Goal: Task Accomplishment & Management: Complete application form

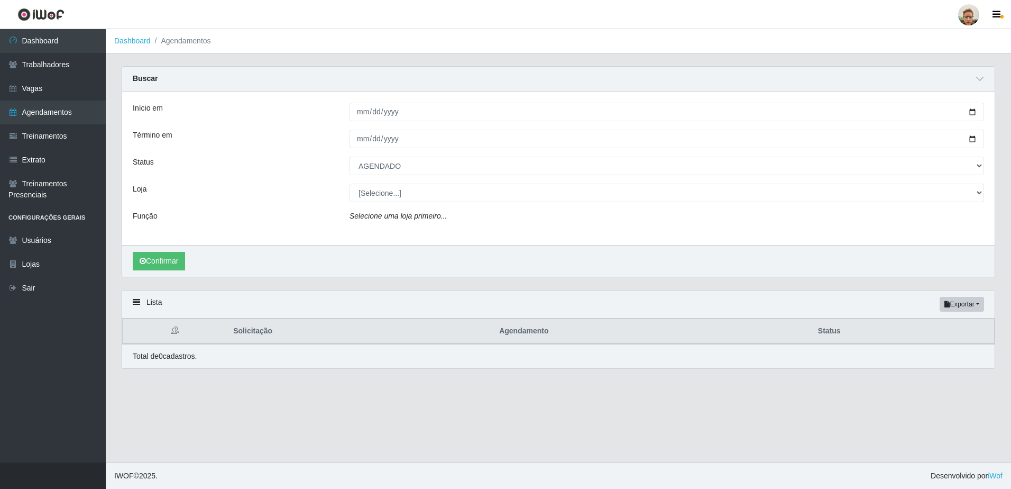
select select "AGENDADO"
click at [728, 240] on div "Início em [DATE] Término em [DATE] Status [Selecione...] AGENDADO AGUARDANDO LI…" at bounding box center [558, 168] width 873 height 153
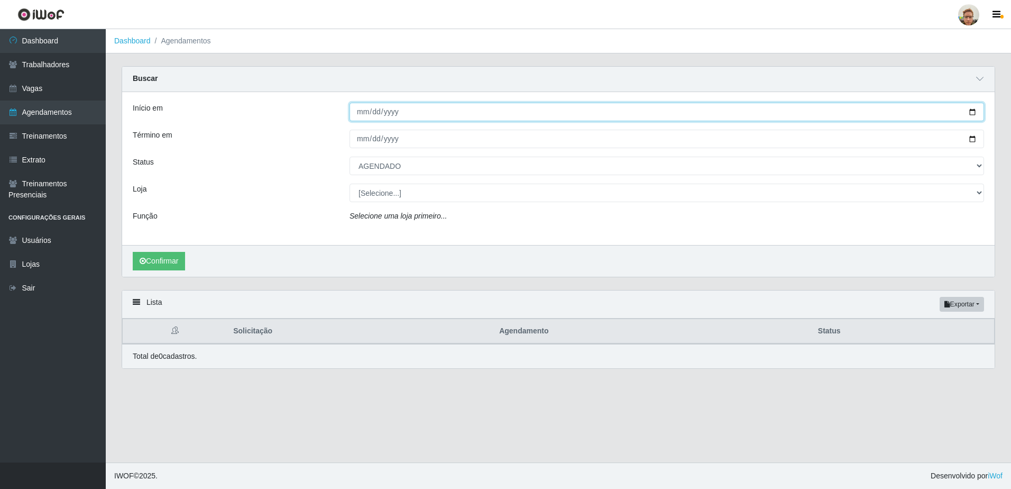
click at [972, 111] on input "[DATE]" at bounding box center [667, 112] width 635 height 19
type input "[DATE]"
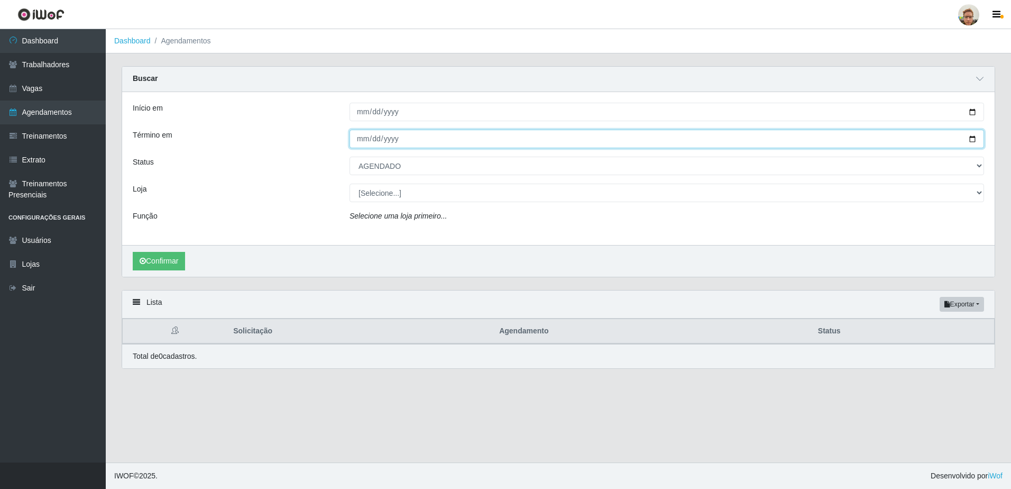
click at [975, 137] on input "[DATE]" at bounding box center [667, 139] width 635 height 19
type input "[DATE]"
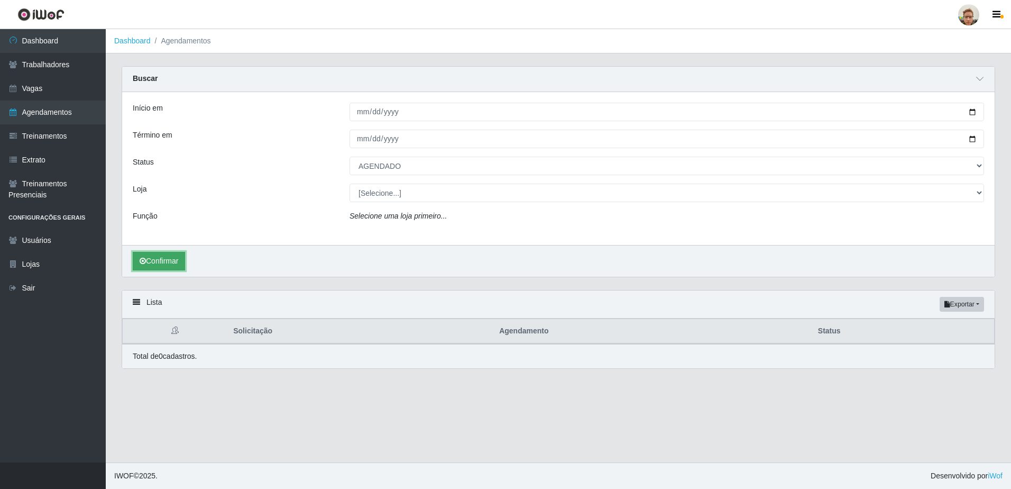
click at [136, 261] on button "Confirmar" at bounding box center [159, 261] width 52 height 19
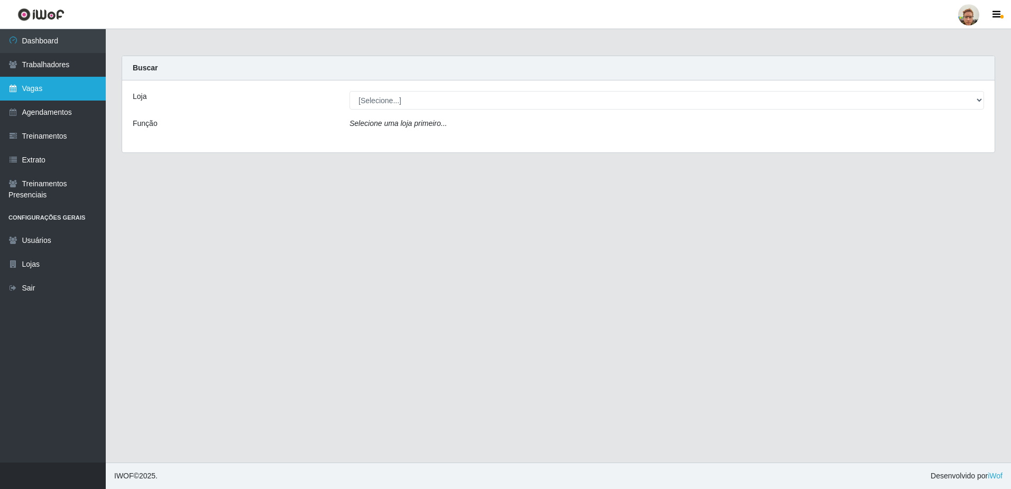
click at [73, 87] on link "Vagas" at bounding box center [53, 89] width 106 height 24
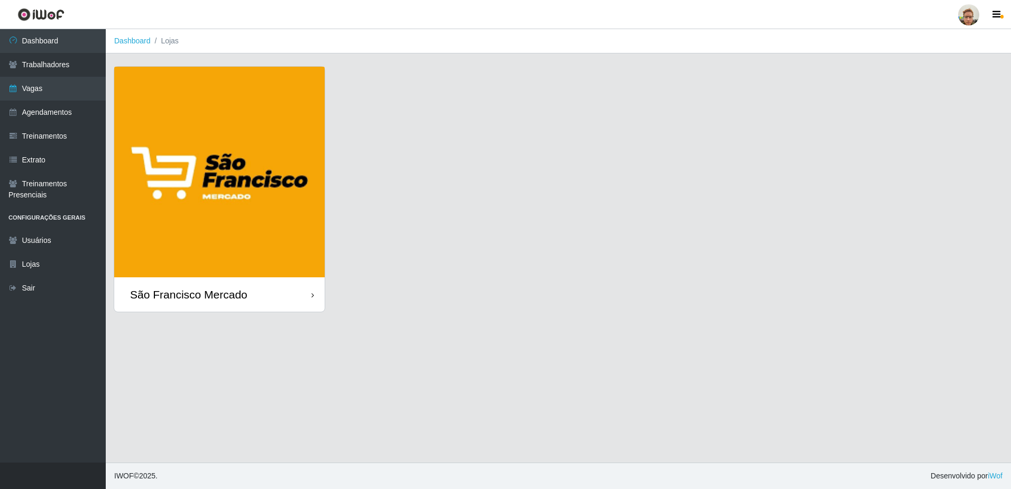
click at [211, 268] on img at bounding box center [219, 172] width 211 height 211
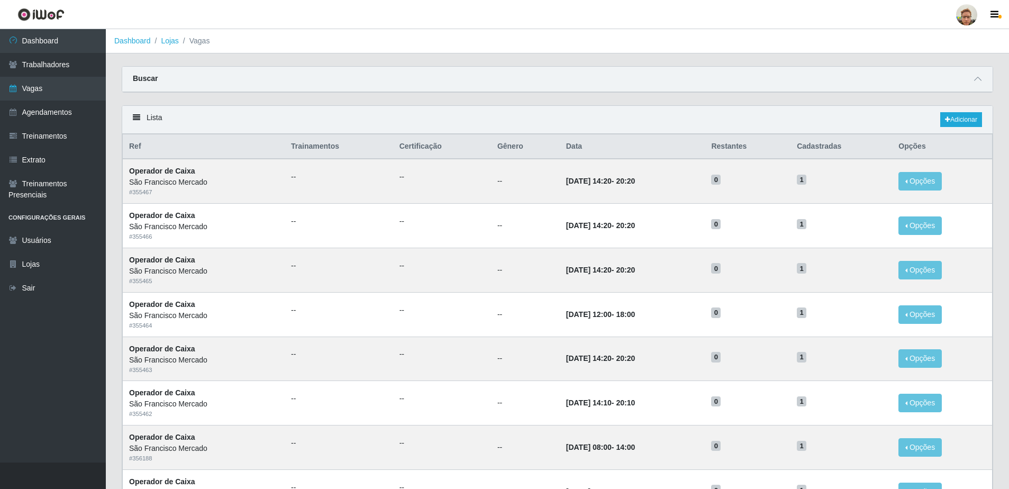
click at [967, 78] on div "Buscar" at bounding box center [557, 79] width 870 height 25
click at [973, 81] on span at bounding box center [977, 79] width 13 height 12
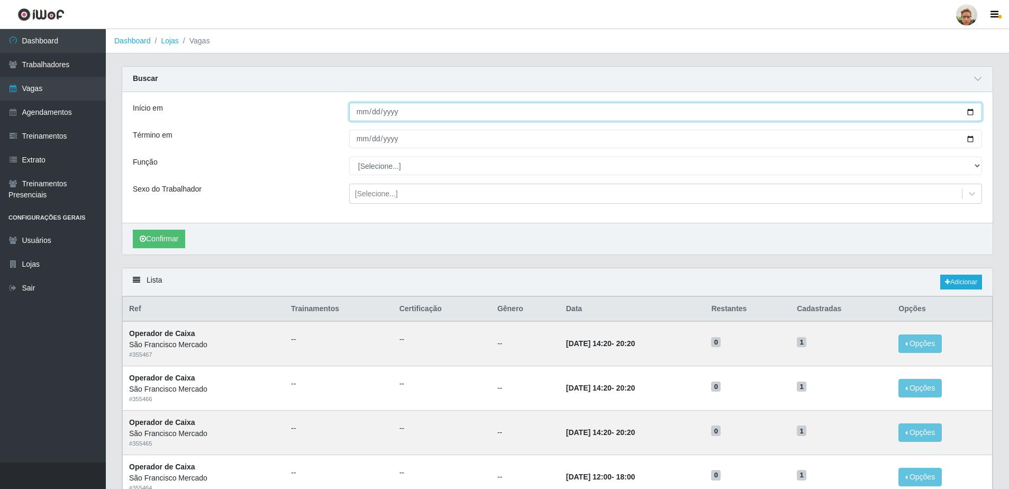
click at [974, 111] on input "Início em" at bounding box center [665, 112] width 633 height 19
type input "[DATE]"
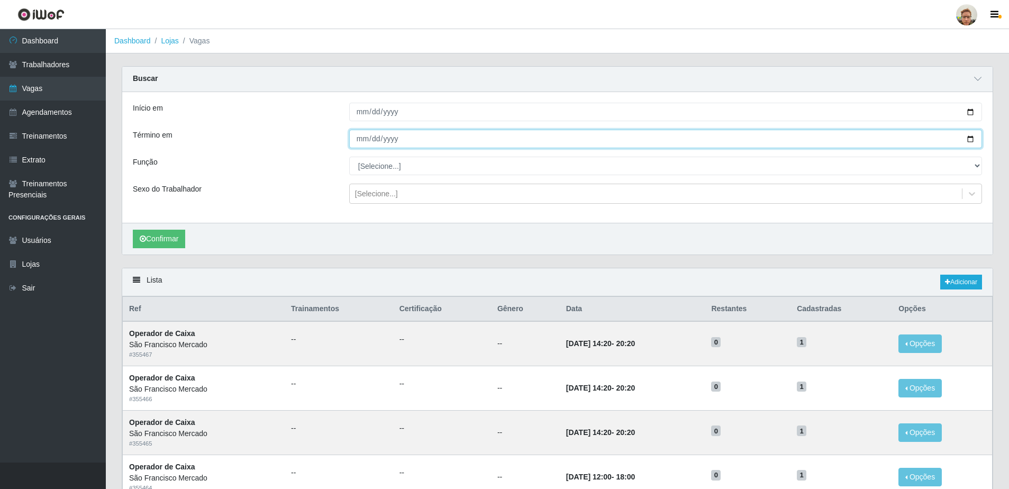
click at [970, 138] on input "Término em" at bounding box center [665, 139] width 633 height 19
type input "[DATE]"
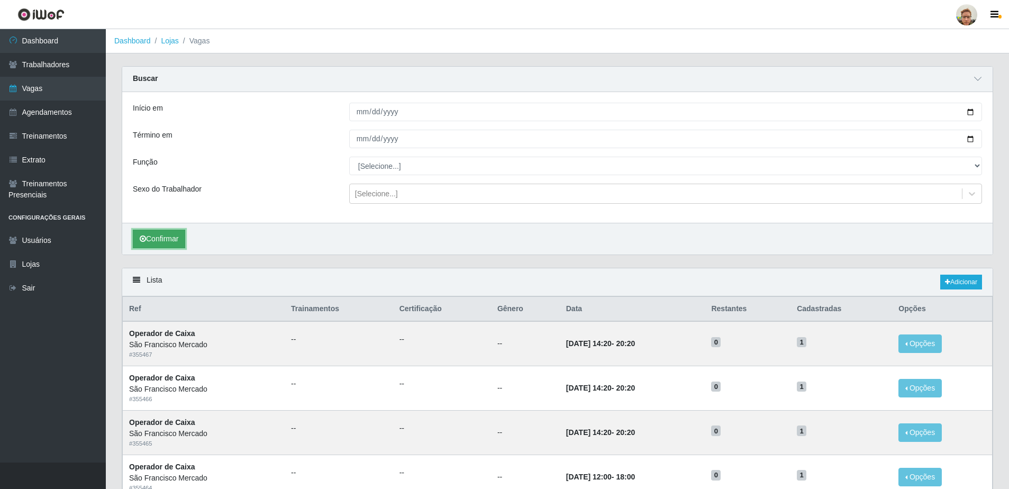
click at [167, 241] on button "Confirmar" at bounding box center [159, 239] width 52 height 19
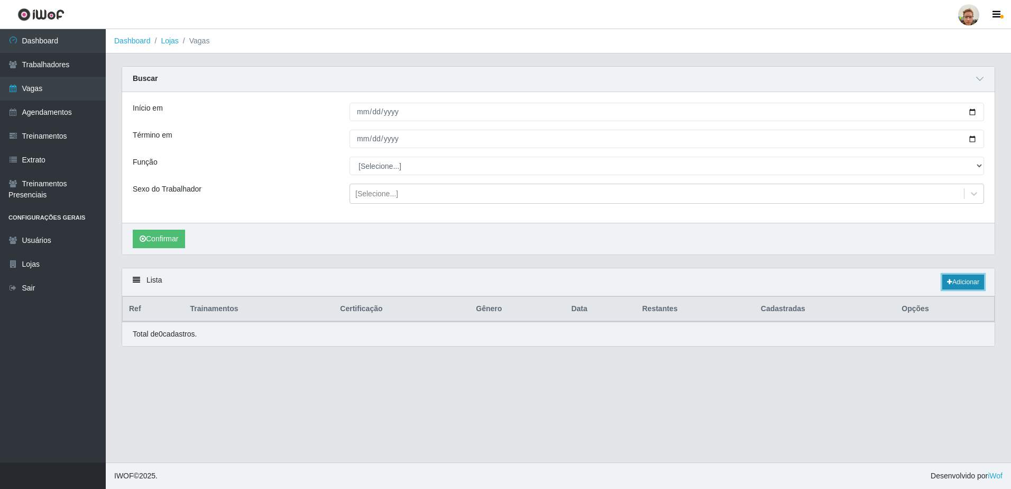
click at [972, 279] on link "Adicionar" at bounding box center [964, 282] width 42 height 15
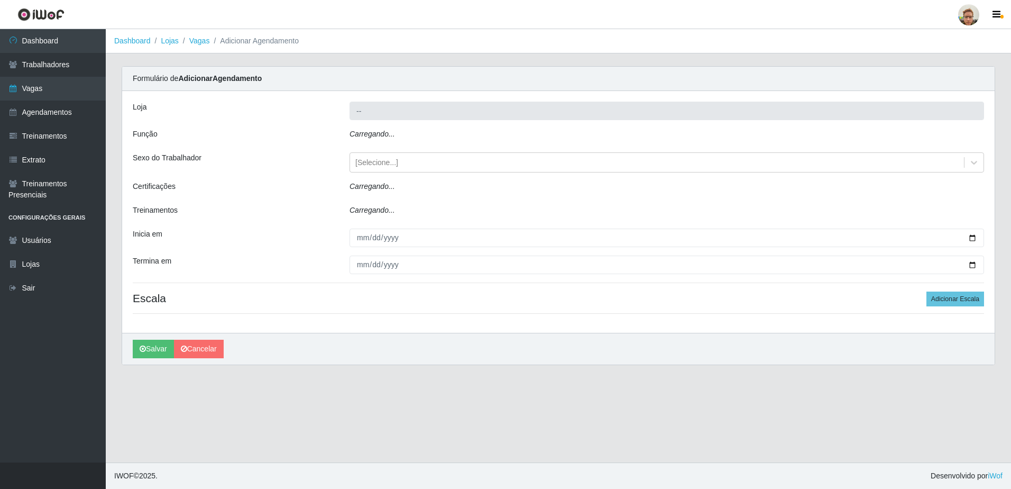
type input "São Francisco Mercado"
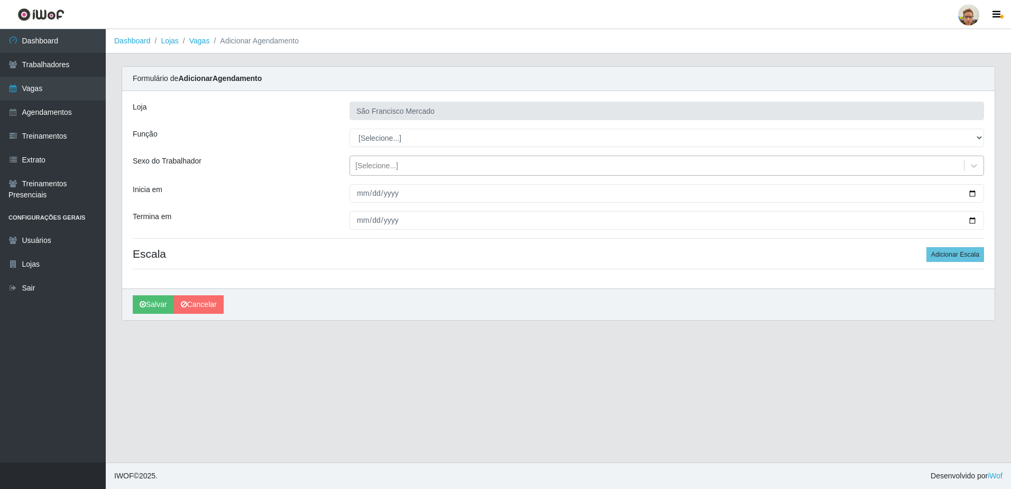
click at [411, 167] on div "[Selecione...]" at bounding box center [657, 165] width 614 height 17
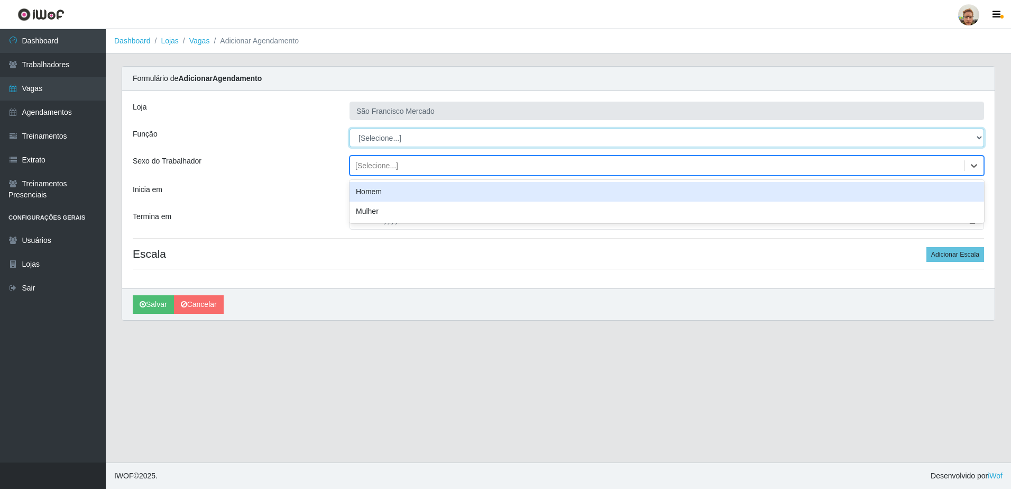
click at [418, 142] on select "[Selecione...] Balconista de Açougue Balconista de Açougue + Balconista de Açou…" at bounding box center [667, 138] width 635 height 19
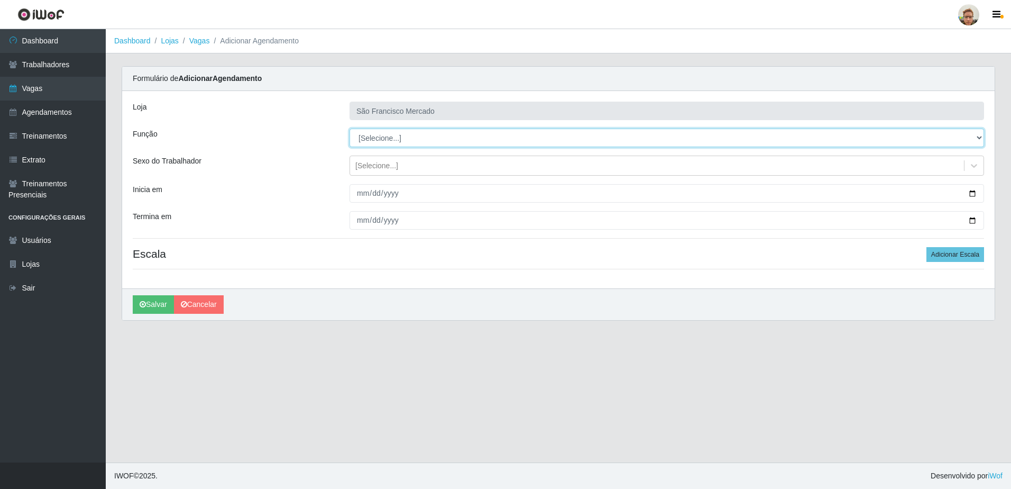
click at [418, 142] on select "[Selecione...] Balconista de Açougue Balconista de Açougue + Balconista de Açou…" at bounding box center [667, 138] width 635 height 19
select select "22"
click at [350, 129] on select "[Selecione...] Balconista de Açougue Balconista de Açougue + Balconista de Açou…" at bounding box center [667, 138] width 635 height 19
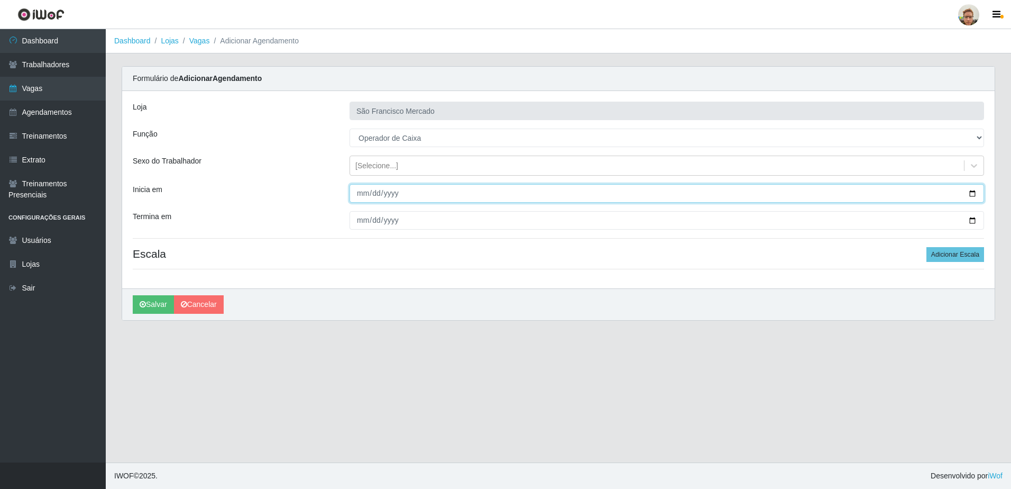
click at [975, 196] on input "Inicia em" at bounding box center [667, 193] width 635 height 19
type input "[DATE]"
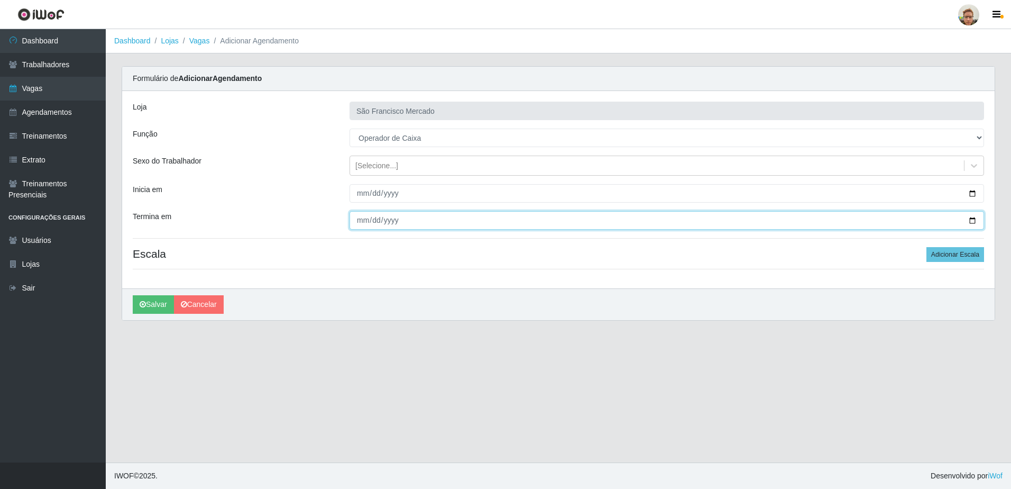
click at [969, 221] on input "Termina em" at bounding box center [667, 220] width 635 height 19
type input "2025-10-18"
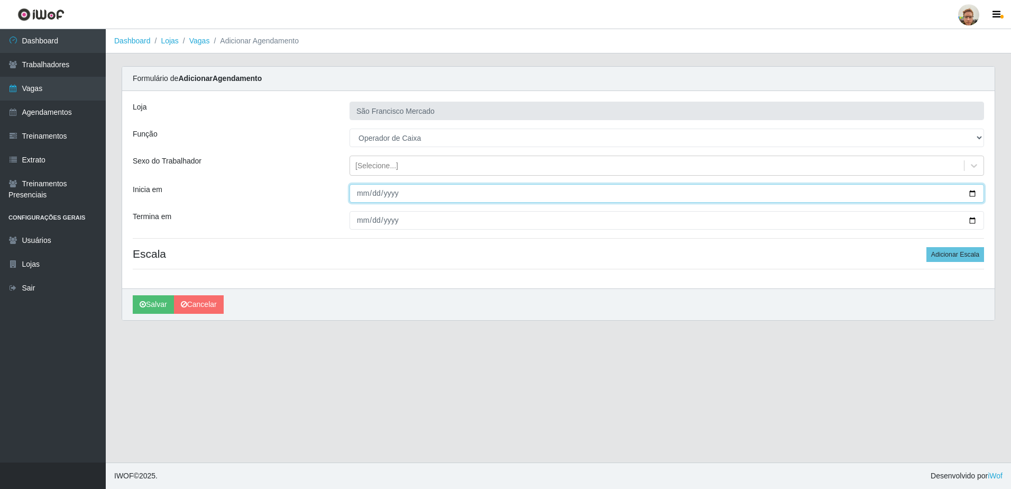
click at [972, 195] on input "[DATE]" at bounding box center [667, 193] width 635 height 19
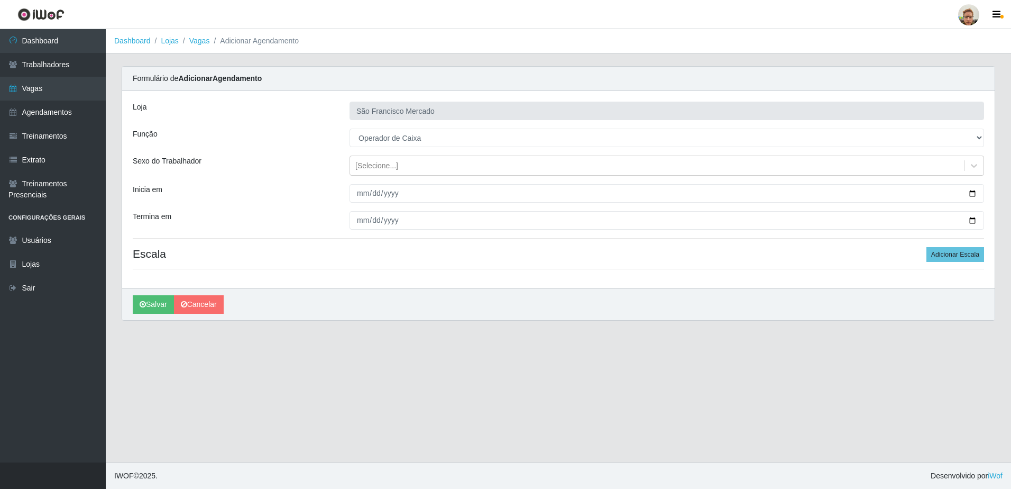
click at [603, 254] on h4 "Escala Adicionar Escala" at bounding box center [559, 253] width 852 height 13
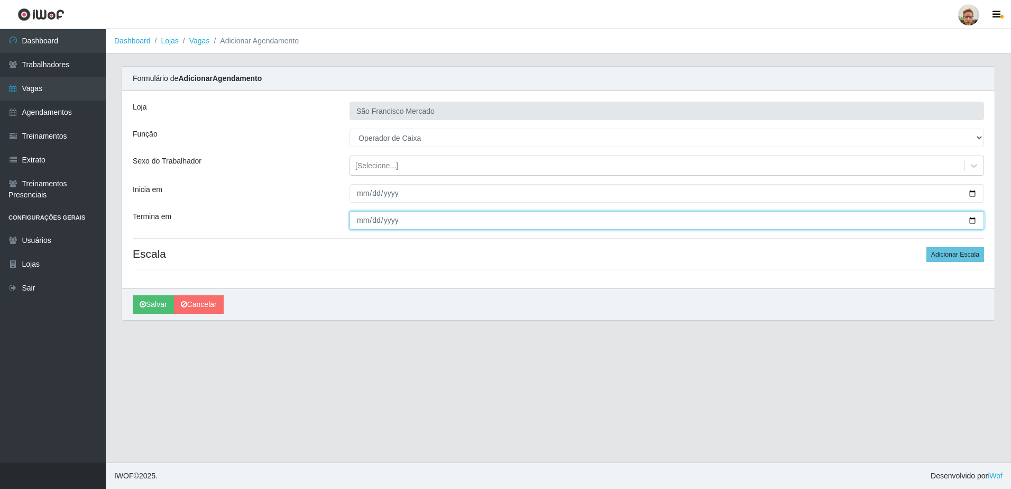
click at [975, 220] on input "2025-10-18" at bounding box center [667, 220] width 635 height 19
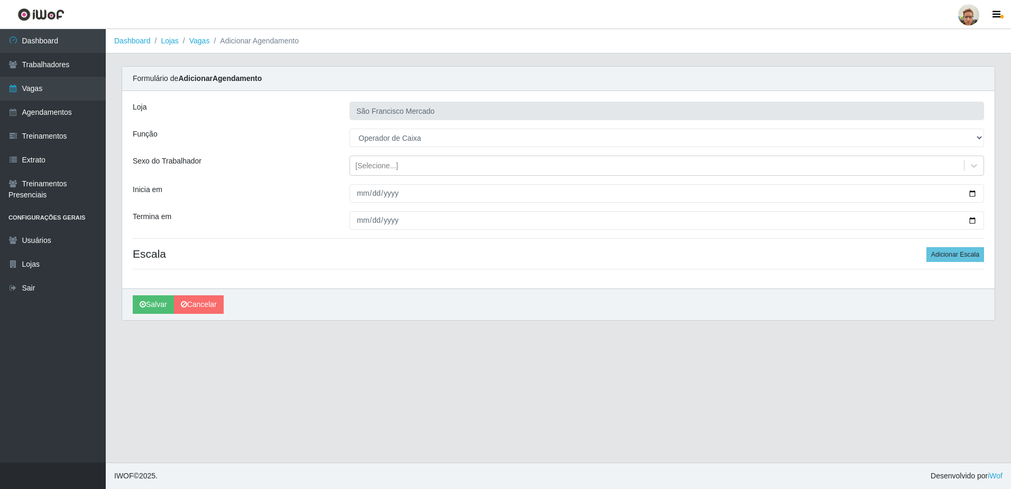
drag, startPoint x: 572, startPoint y: 258, endPoint x: 668, endPoint y: 258, distance: 95.2
click at [573, 258] on h4 "Escala Adicionar Escala" at bounding box center [559, 253] width 852 height 13
click at [973, 257] on button "Adicionar Escala" at bounding box center [956, 254] width 58 height 15
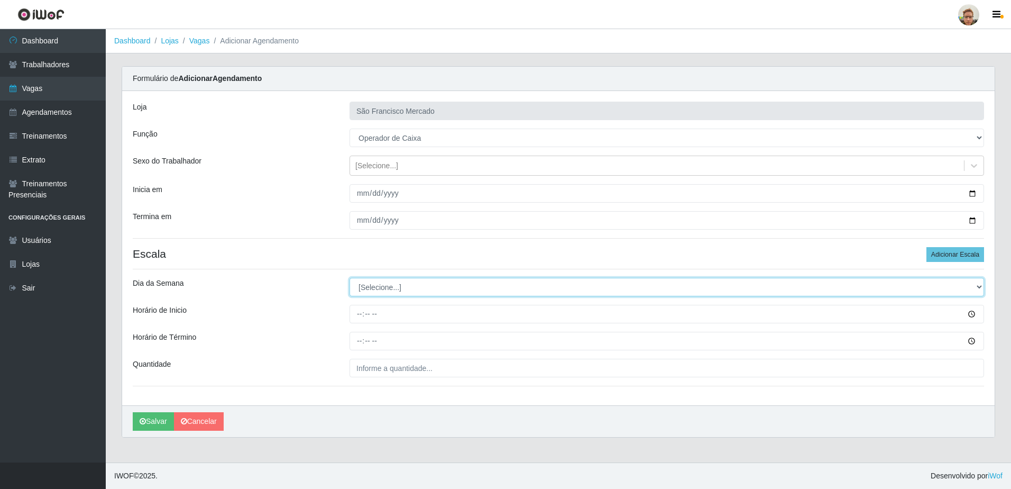
click at [398, 289] on select "[Selecione...] Segunda Terça Quarta Quinta Sexta Sábado Domingo" at bounding box center [667, 287] width 635 height 19
select select "1"
click at [350, 278] on select "[Selecione...] Segunda Terça Quarta Quinta Sexta Sábado Domingo" at bounding box center [667, 287] width 635 height 19
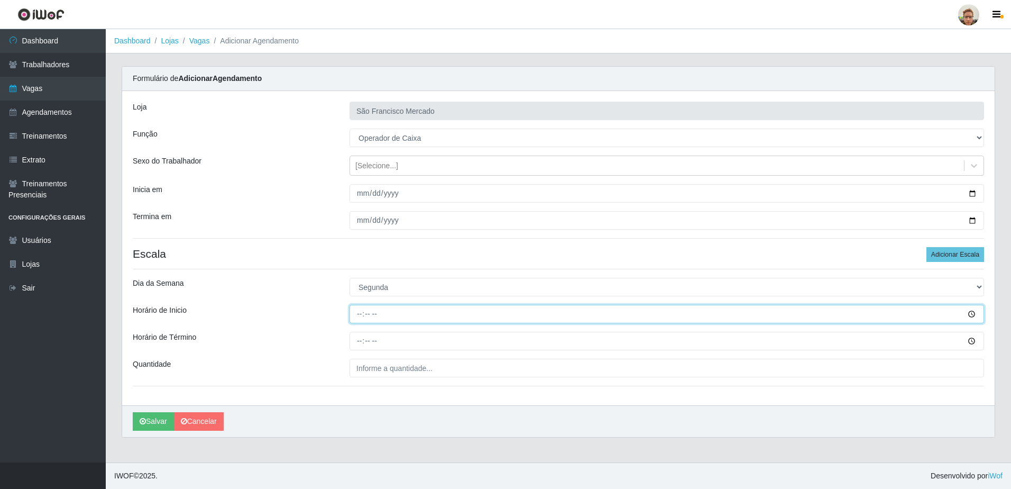
click at [364, 312] on input "Horário de Inicio" at bounding box center [667, 314] width 635 height 19
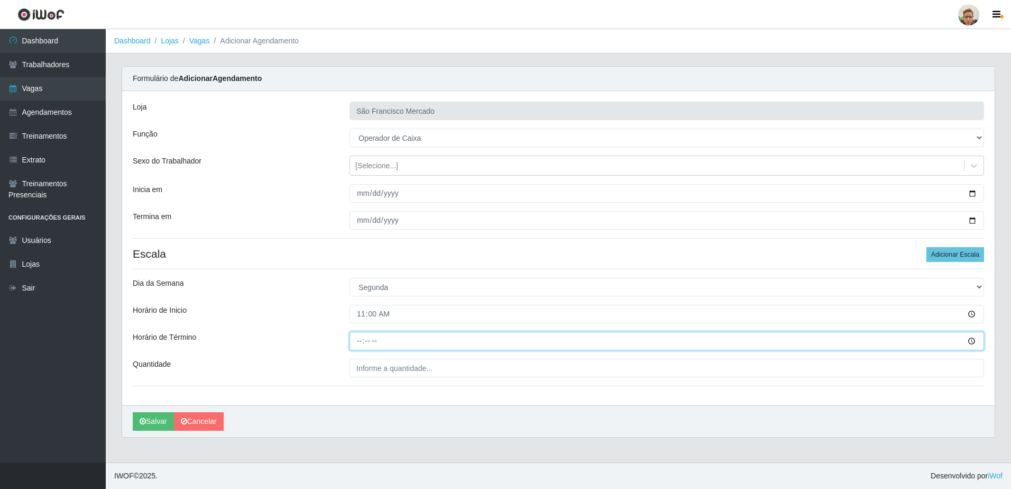
click at [362, 338] on input "Horário de Término" at bounding box center [667, 341] width 635 height 19
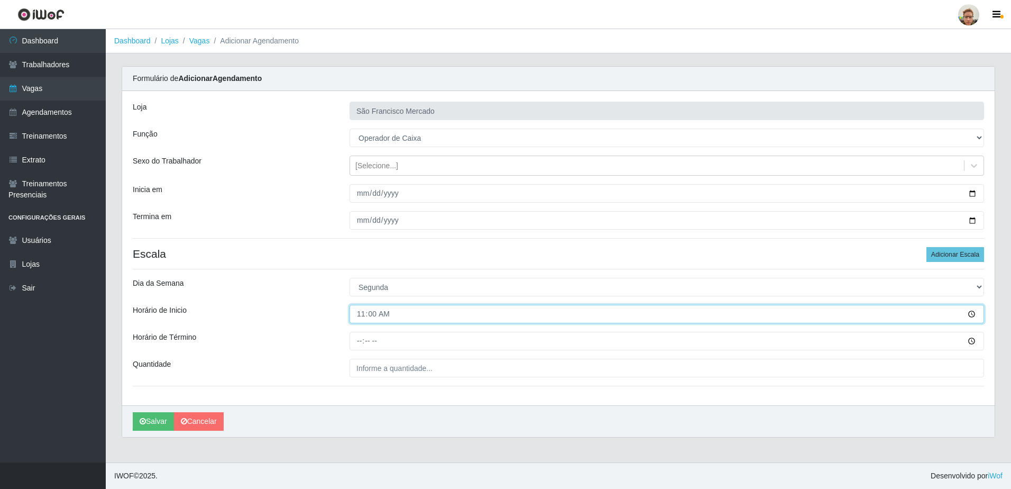
drag, startPoint x: 365, startPoint y: 317, endPoint x: 346, endPoint y: 335, distance: 25.8
click at [368, 318] on input "11:00" at bounding box center [667, 314] width 635 height 19
type input "12:00"
click at [133, 412] on button "Salvar" at bounding box center [153, 421] width 41 height 19
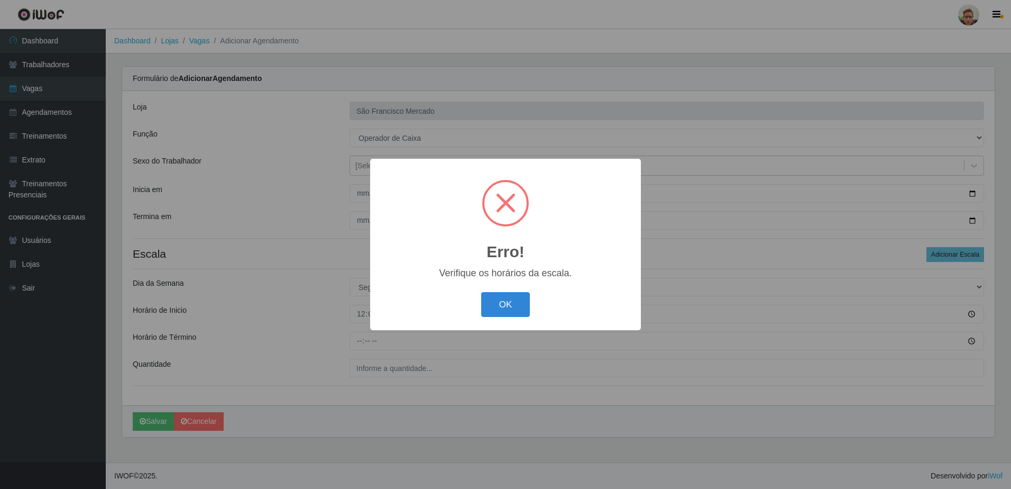
click at [481, 292] on button "OK" at bounding box center [505, 304] width 49 height 25
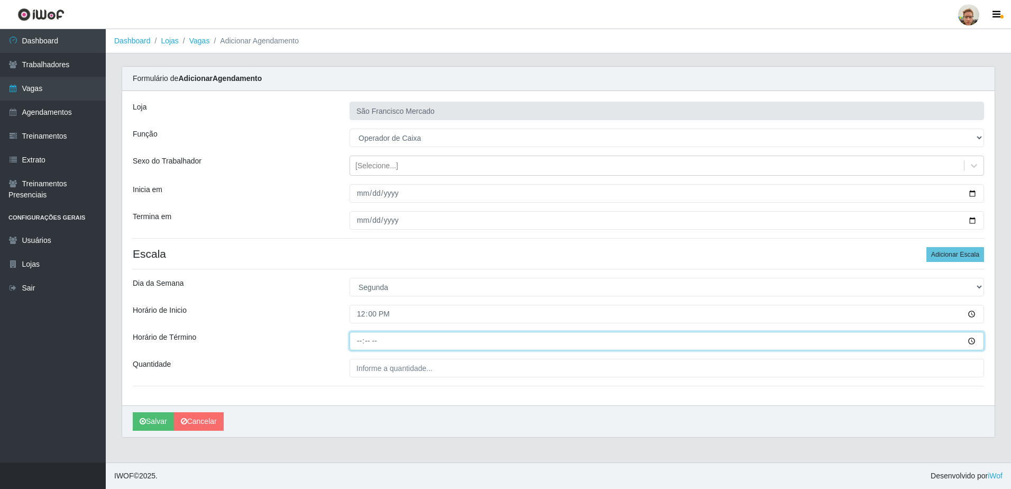
click at [362, 344] on input "Horário de Término" at bounding box center [667, 341] width 635 height 19
type input "18:00"
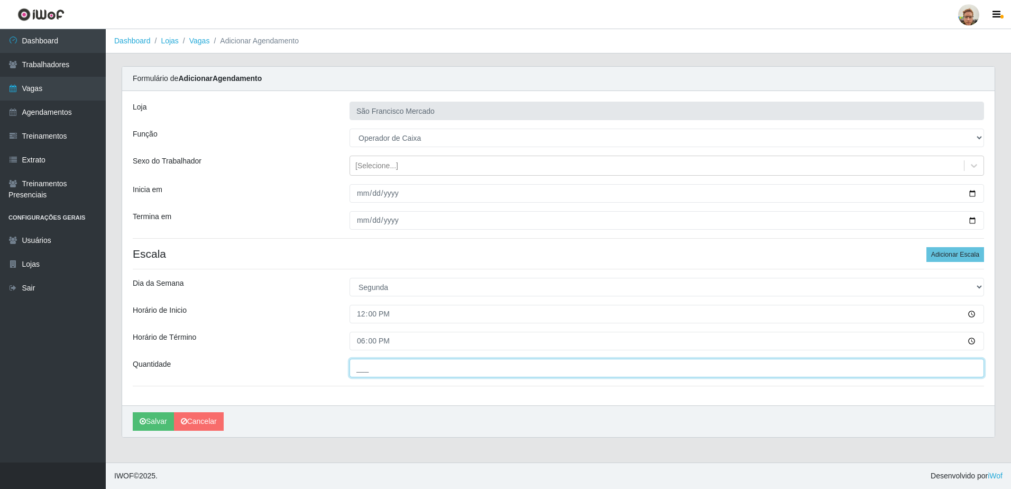
drag, startPoint x: 385, startPoint y: 361, endPoint x: 378, endPoint y: 310, distance: 51.8
click at [385, 355] on div "Loja São Francisco Mercado Função [Selecione...] Balconista de Açougue Balconis…" at bounding box center [558, 248] width 873 height 314
type input "1__"
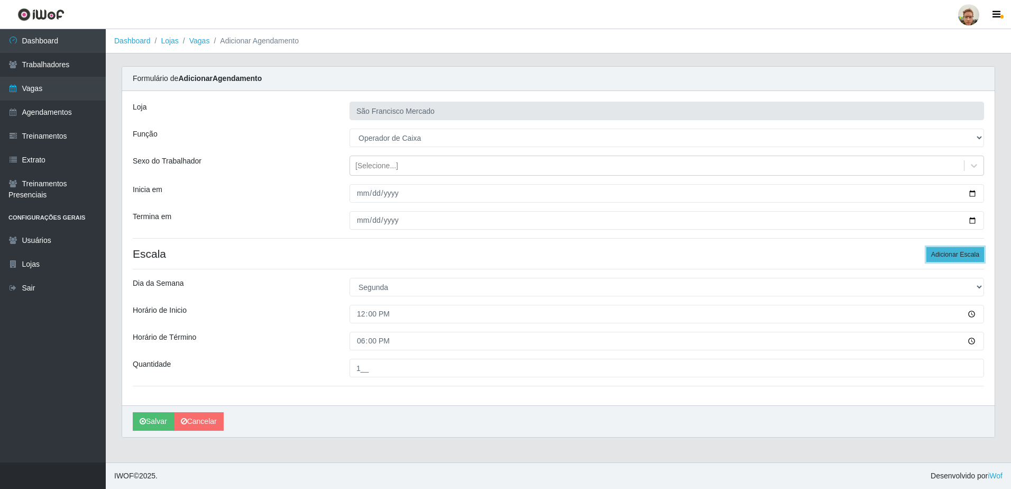
click at [978, 248] on button "Adicionar Escala" at bounding box center [956, 254] width 58 height 15
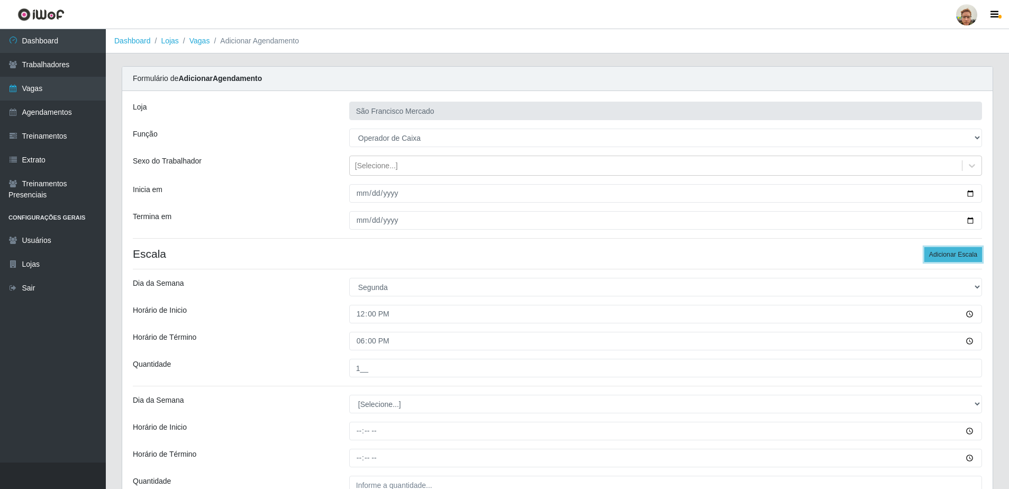
click at [939, 253] on button "Adicionar Escala" at bounding box center [953, 254] width 58 height 15
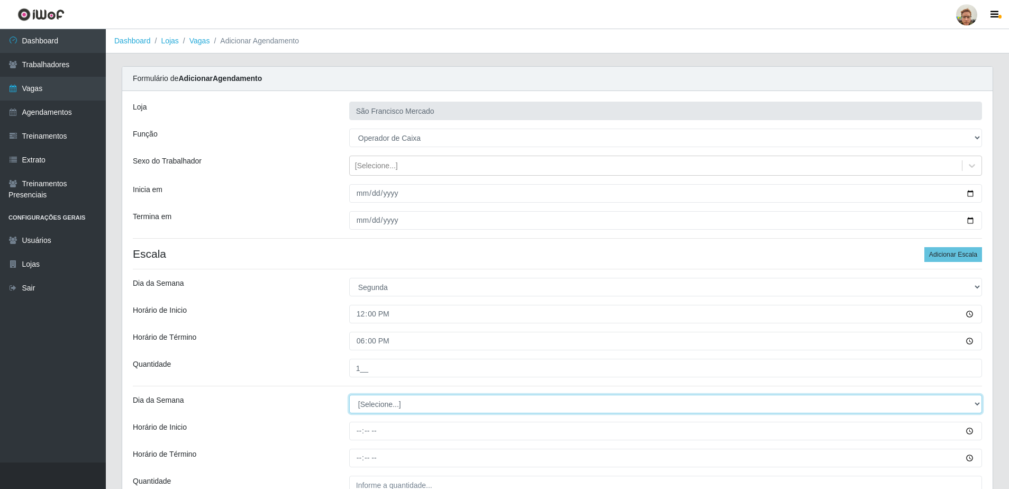
click at [421, 404] on select "[Selecione...] Segunda Terça Quarta Quinta Sexta Sábado Domingo" at bounding box center [665, 404] width 633 height 19
select select "1"
click at [349, 395] on select "[Selecione...] Segunda Terça Quarta Quinta Sexta Sábado Domingo" at bounding box center [665, 404] width 633 height 19
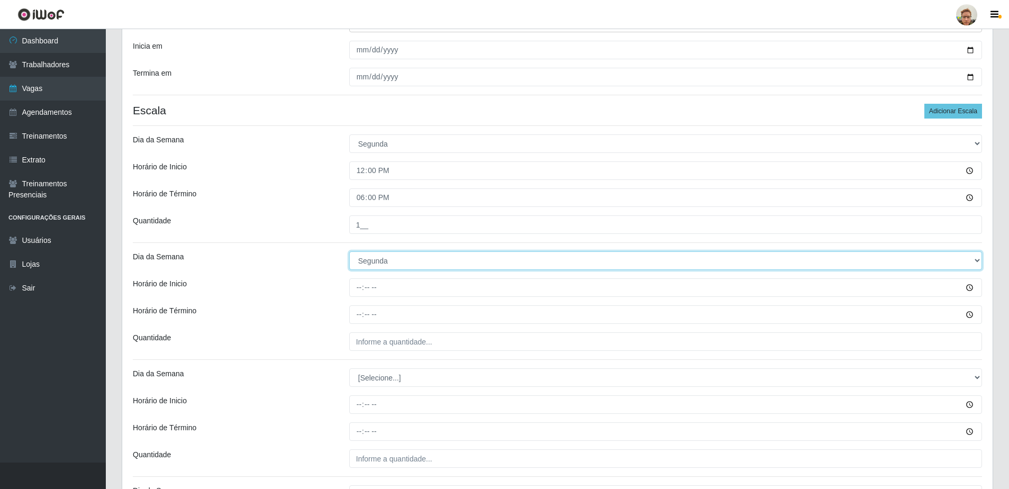
scroll to position [159, 0]
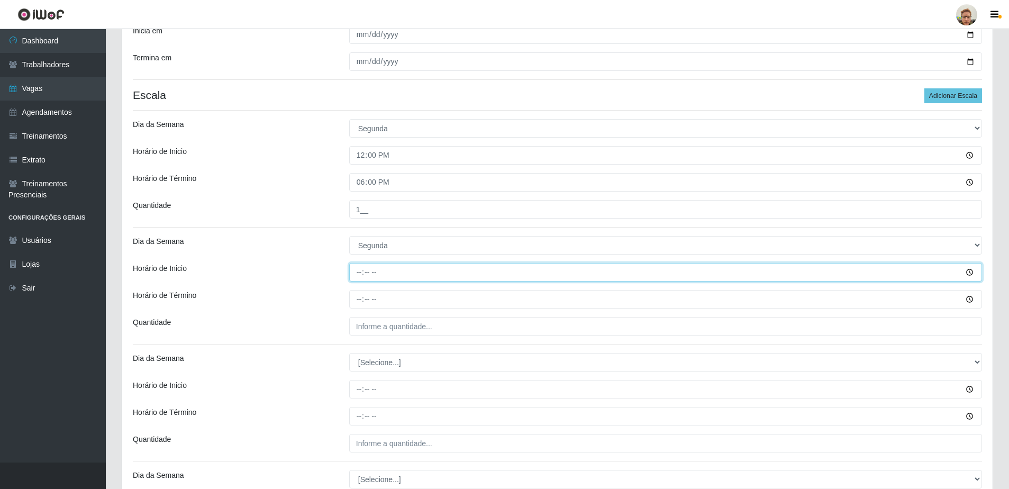
click at [361, 271] on input "Horário de Inicio" at bounding box center [665, 272] width 633 height 19
type input "14:20"
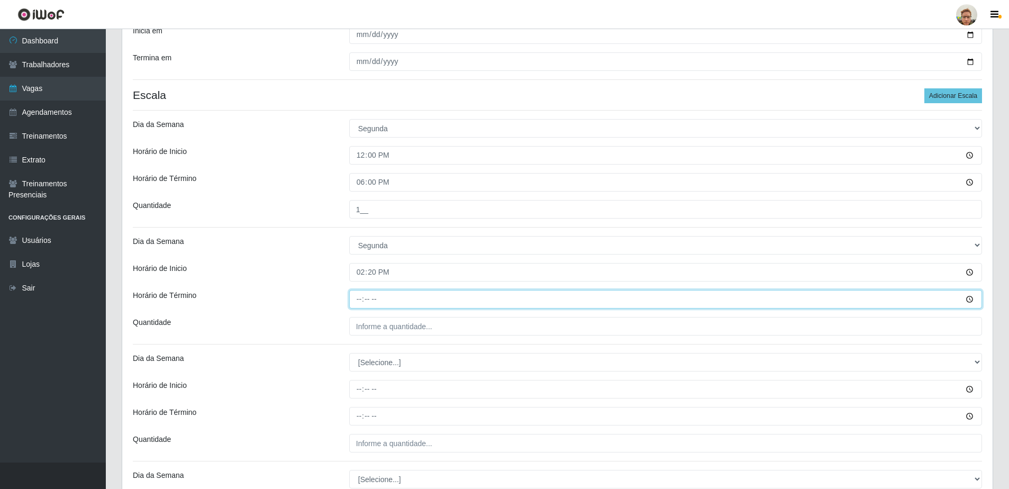
drag, startPoint x: 358, startPoint y: 298, endPoint x: 364, endPoint y: 300, distance: 6.2
click at [363, 299] on input "Horário de Término" at bounding box center [665, 299] width 633 height 19
type input "20:20"
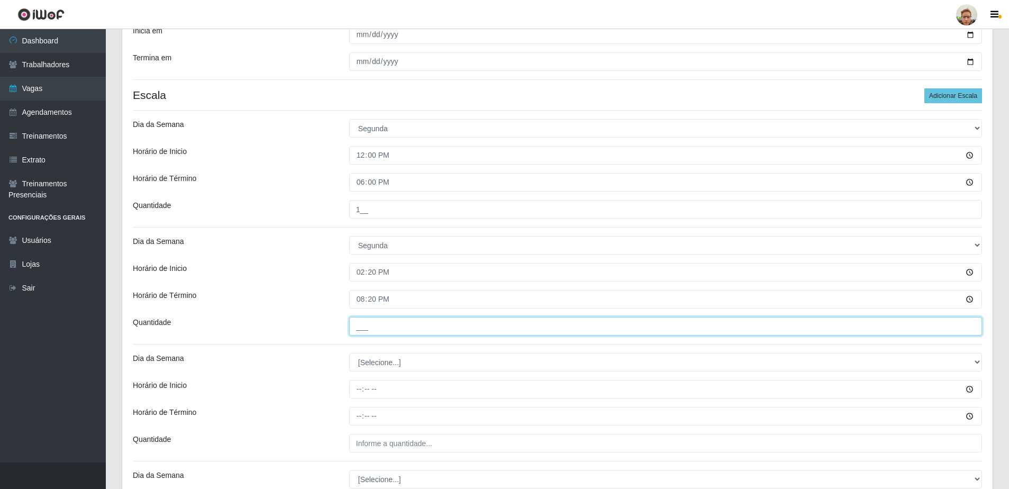
click at [378, 328] on input "___" at bounding box center [665, 326] width 633 height 19
type input "1__"
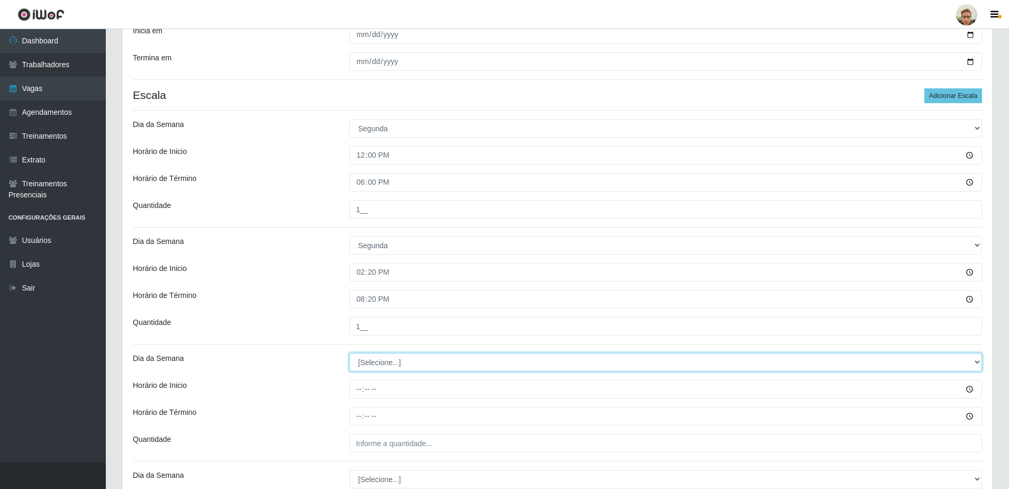
click at [369, 368] on select "[Selecione...] Segunda Terça Quarta Quinta Sexta Sábado Domingo" at bounding box center [665, 362] width 633 height 19
select select "2"
click at [349, 353] on select "[Selecione...] Segunda Terça Quarta Quinta Sexta Sábado Domingo" at bounding box center [665, 362] width 633 height 19
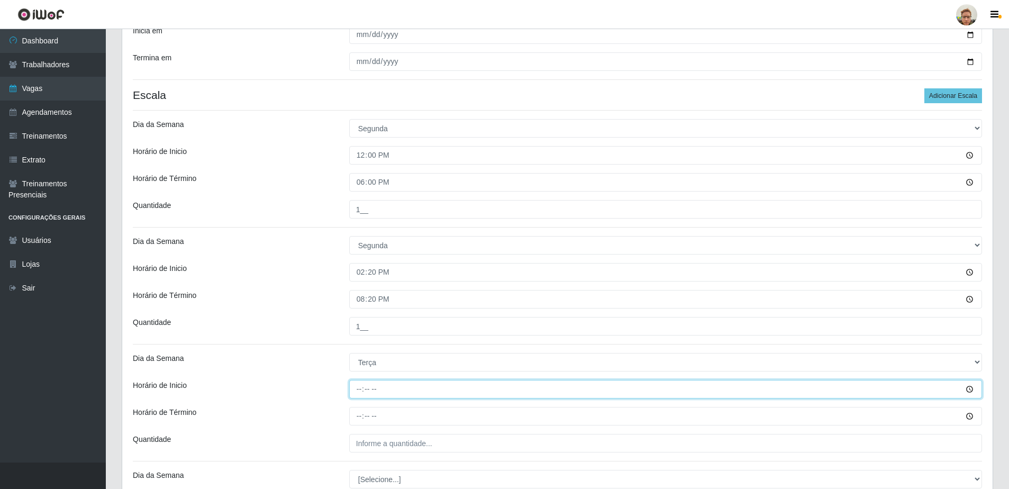
click at [363, 393] on input "Horário de Inicio" at bounding box center [665, 389] width 633 height 19
type input "07:00"
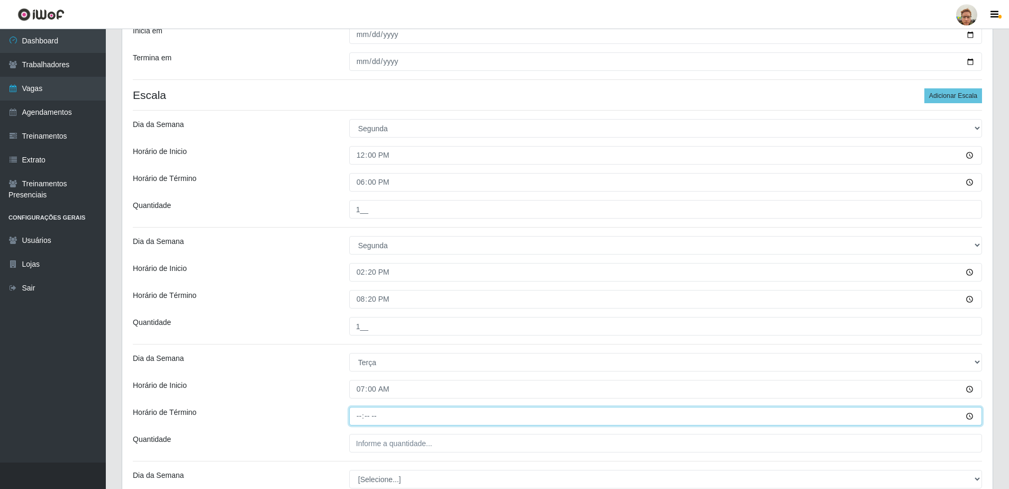
click at [361, 418] on input "Horário de Término" at bounding box center [665, 416] width 633 height 19
type input "13:00"
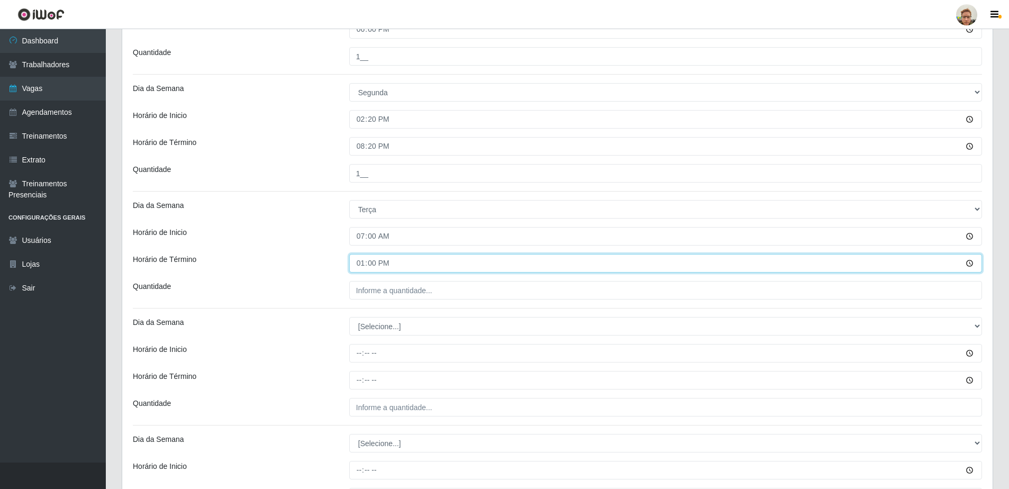
scroll to position [317, 0]
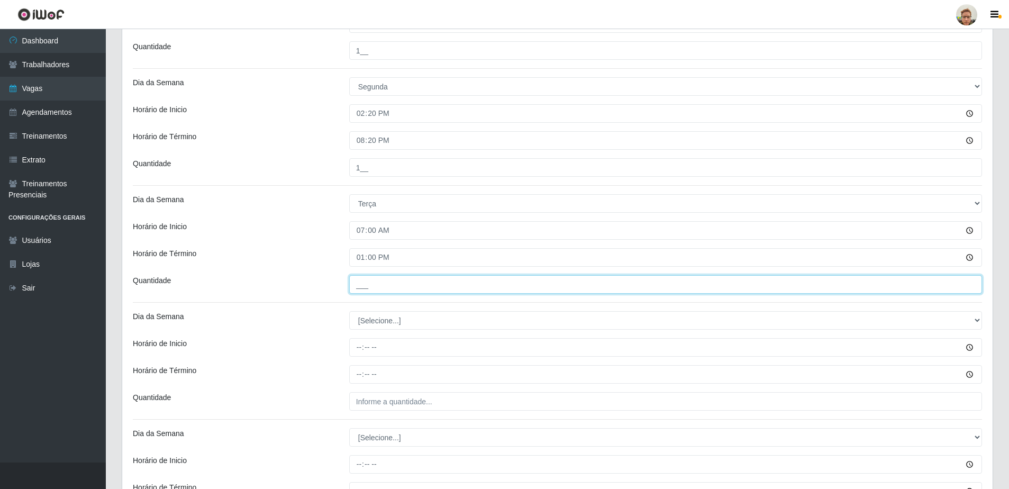
click at [379, 286] on input "___" at bounding box center [665, 284] width 633 height 19
type input "1__"
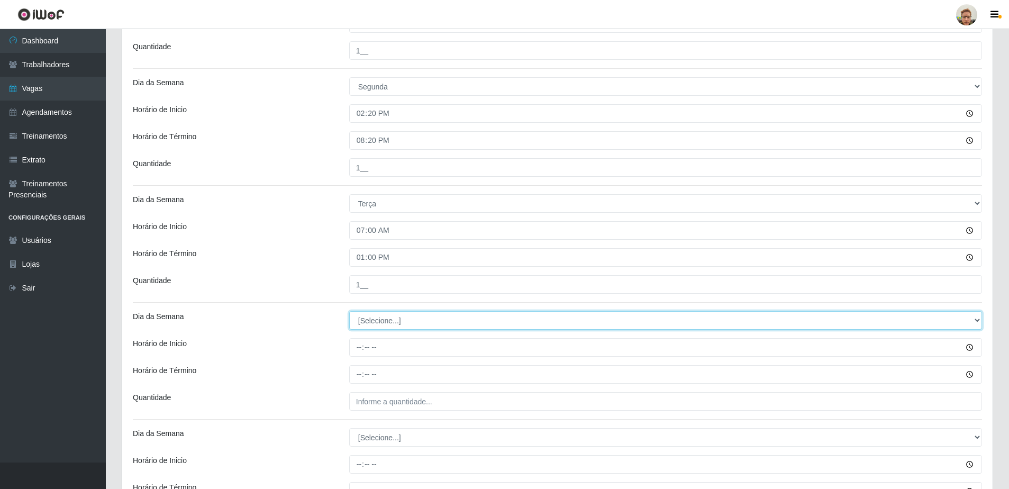
click at [380, 322] on select "[Selecione...] Segunda Terça Quarta Quinta Sexta Sábado Domingo" at bounding box center [665, 320] width 633 height 19
select select "2"
click at [349, 311] on select "[Selecione...] Segunda Terça Quarta Quinta Sexta Sábado Domingo" at bounding box center [665, 320] width 633 height 19
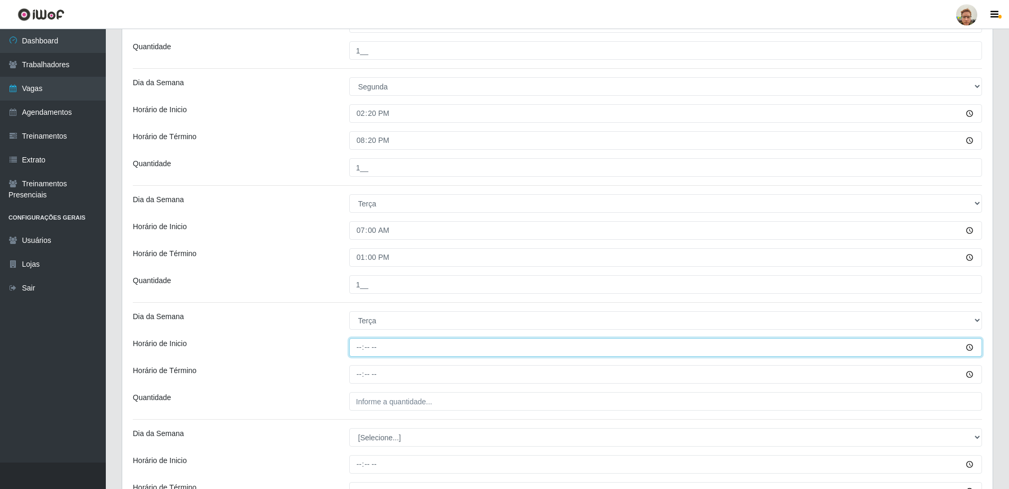
click at [362, 346] on input "Horário de Inicio" at bounding box center [665, 347] width 633 height 19
type input "14:20"
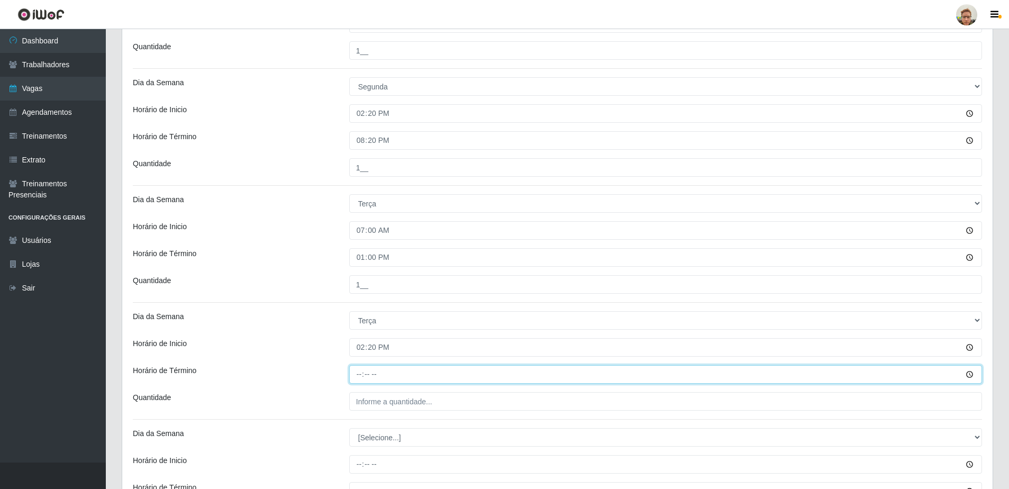
click at [362, 368] on input "Horário de Término" at bounding box center [665, 374] width 633 height 19
type input "20:20"
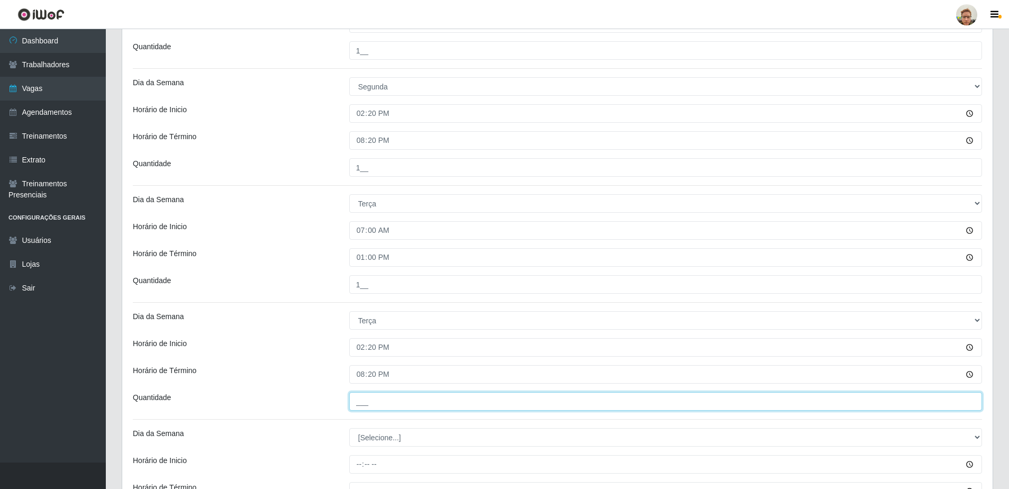
click at [360, 401] on input "___" at bounding box center [665, 401] width 633 height 19
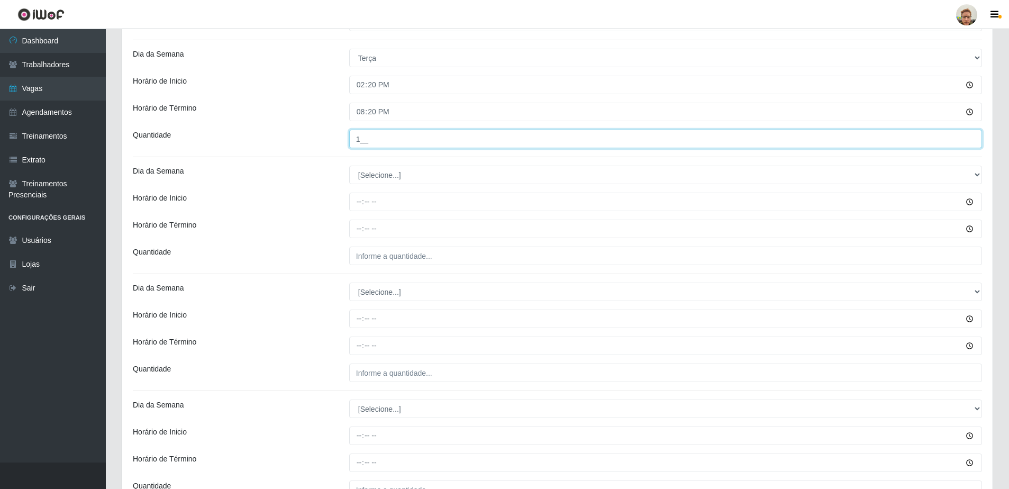
scroll to position [582, 0]
type input "1__"
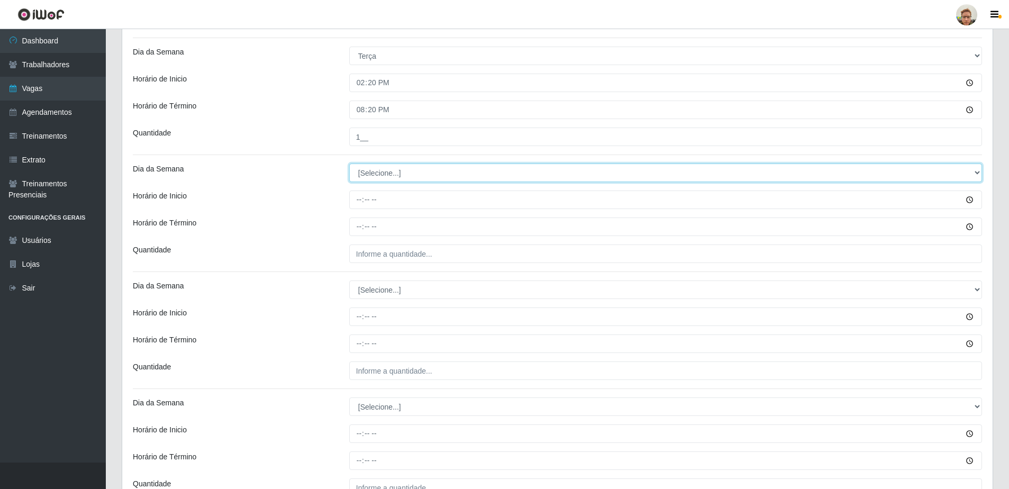
click at [360, 166] on select "[Selecione...] Segunda Terça Quarta Quinta Sexta Sábado Domingo" at bounding box center [665, 172] width 633 height 19
select select "3"
click at [349, 163] on select "[Selecione...] Segunda Terça Quarta Quinta Sexta Sábado Domingo" at bounding box center [665, 172] width 633 height 19
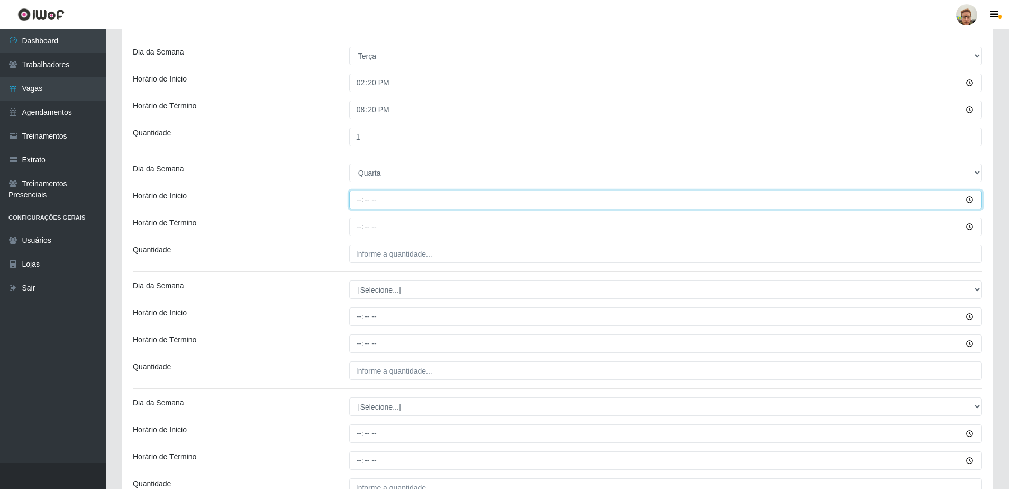
click at [360, 205] on input "Horário de Inicio" at bounding box center [665, 199] width 633 height 19
type input "14:10"
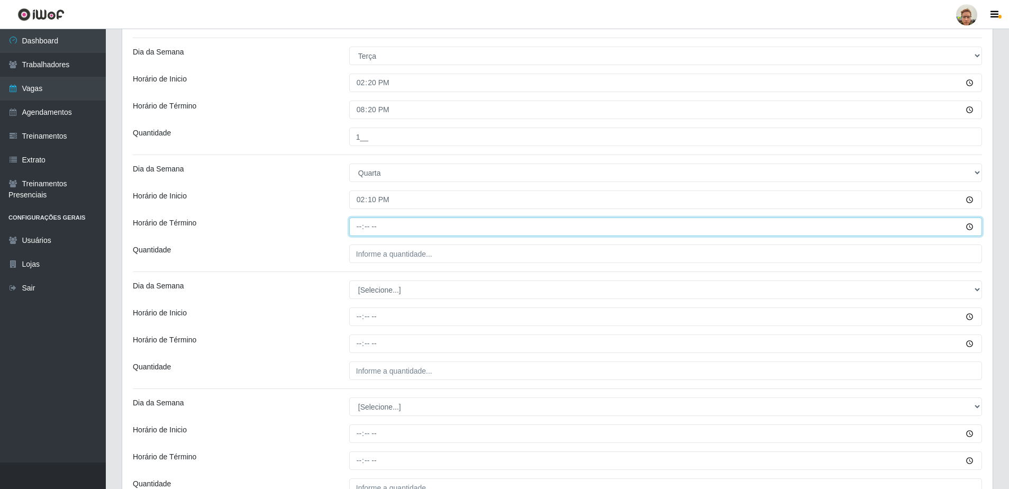
click at [351, 227] on input "Horário de Término" at bounding box center [665, 226] width 633 height 19
type input "20:10"
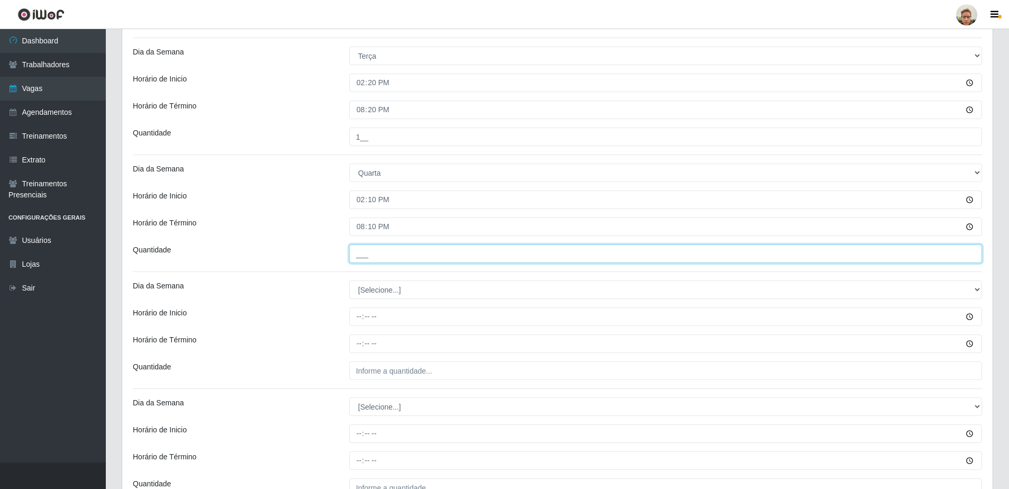
click at [395, 245] on input "___" at bounding box center [665, 253] width 633 height 19
type input "1__"
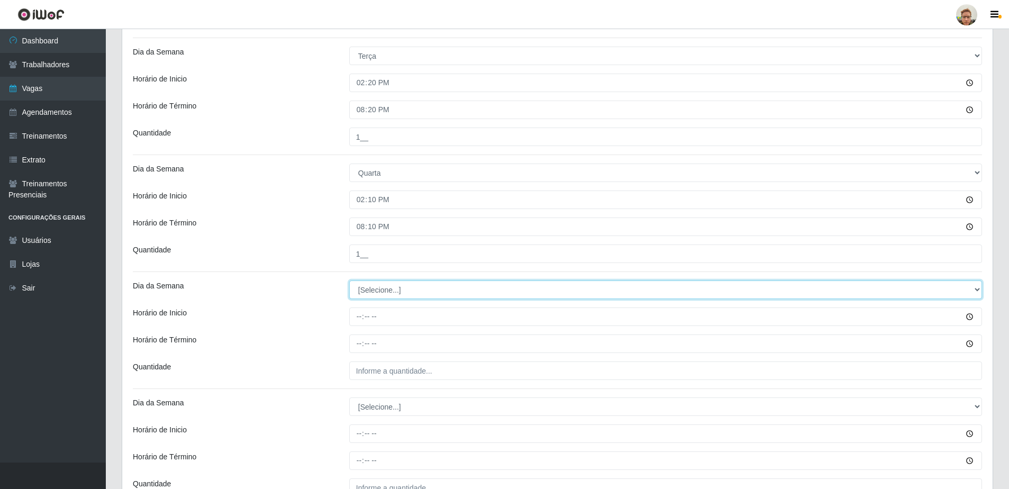
click at [381, 289] on select "[Selecione...] Segunda Terça Quarta Quinta Sexta Sábado Domingo" at bounding box center [665, 289] width 633 height 19
select select "3"
click at [349, 280] on select "[Selecione...] Segunda Terça Quarta Quinta Sexta Sábado Domingo" at bounding box center [665, 289] width 633 height 19
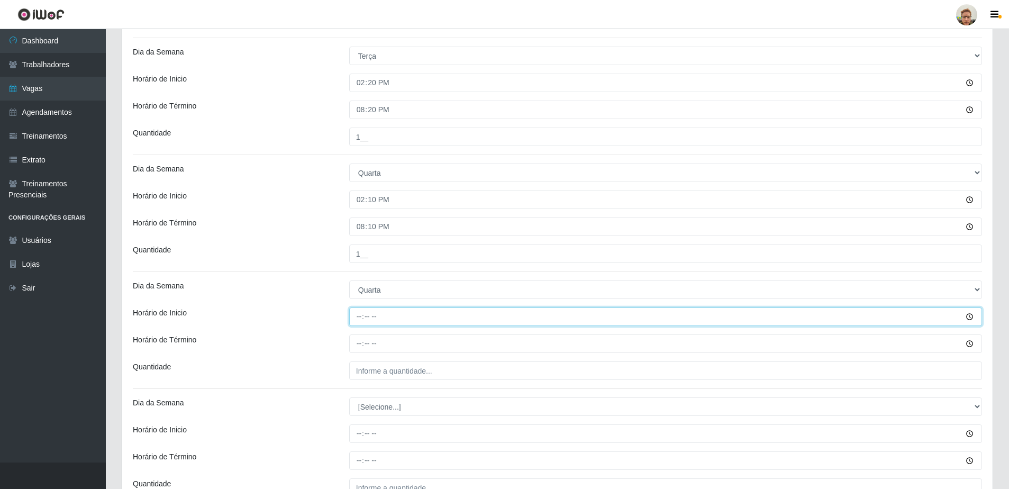
click at [357, 320] on input "Horário de Inicio" at bounding box center [665, 316] width 633 height 19
type input "14:20"
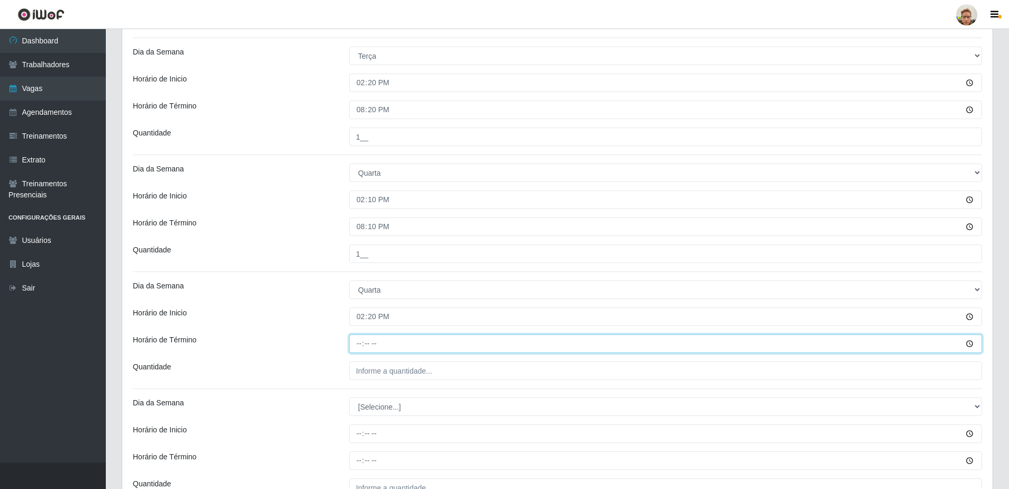
click at [358, 341] on input "Horário de Término" at bounding box center [665, 343] width 633 height 19
type input "20:20"
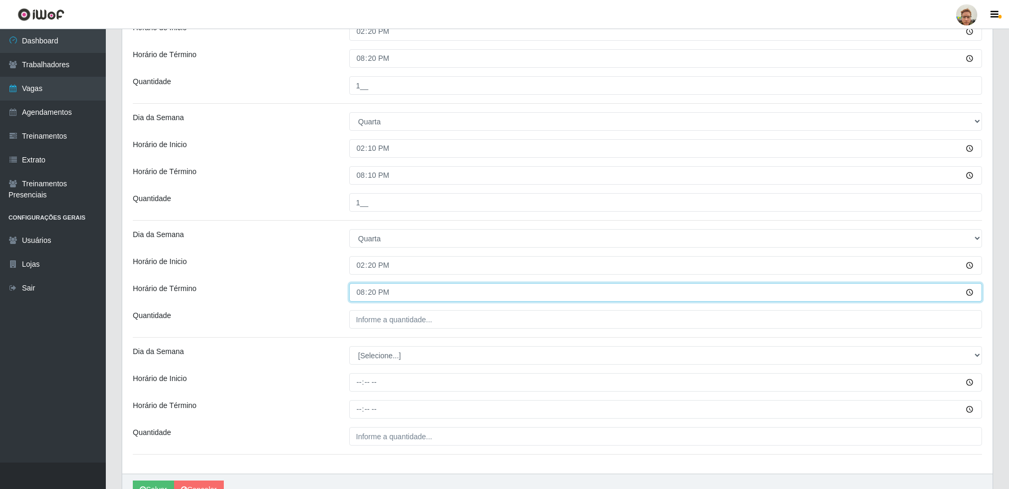
scroll to position [635, 0]
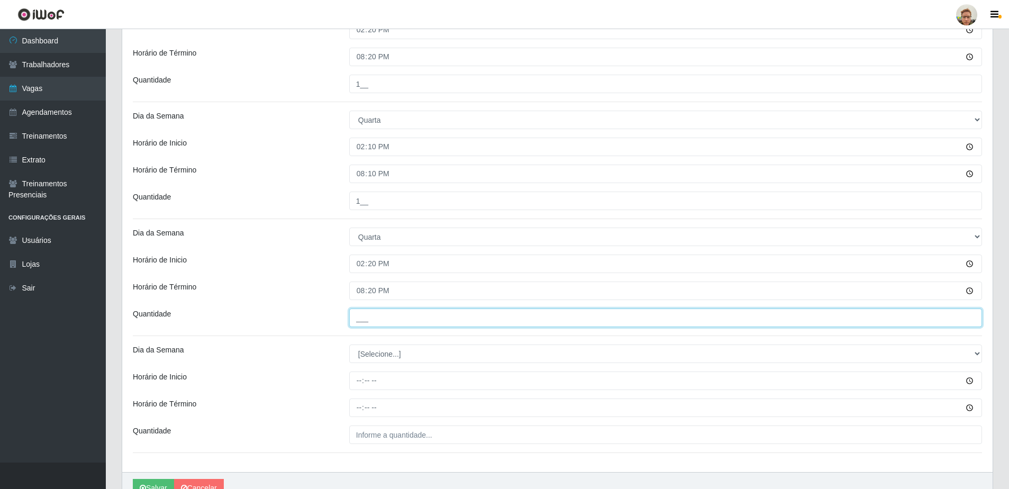
click at [369, 317] on input "___" at bounding box center [665, 317] width 633 height 19
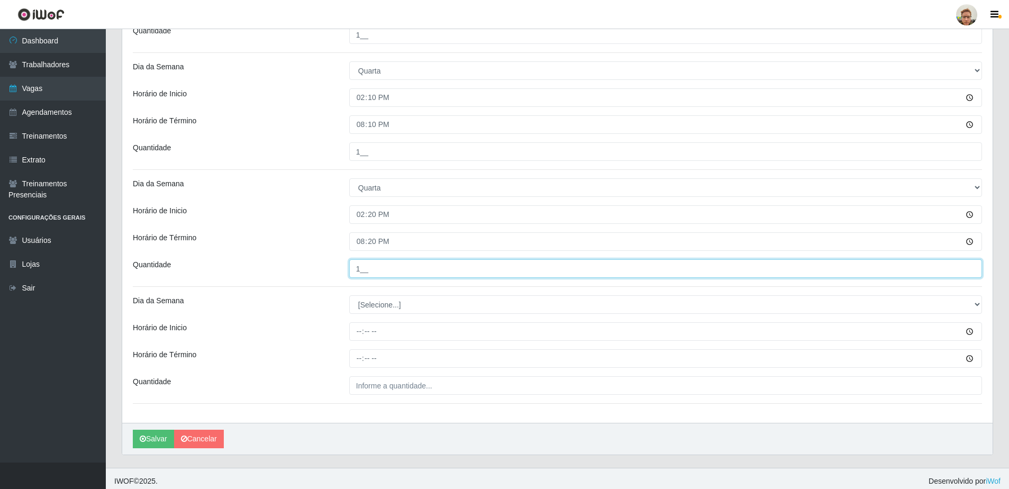
scroll to position [689, 0]
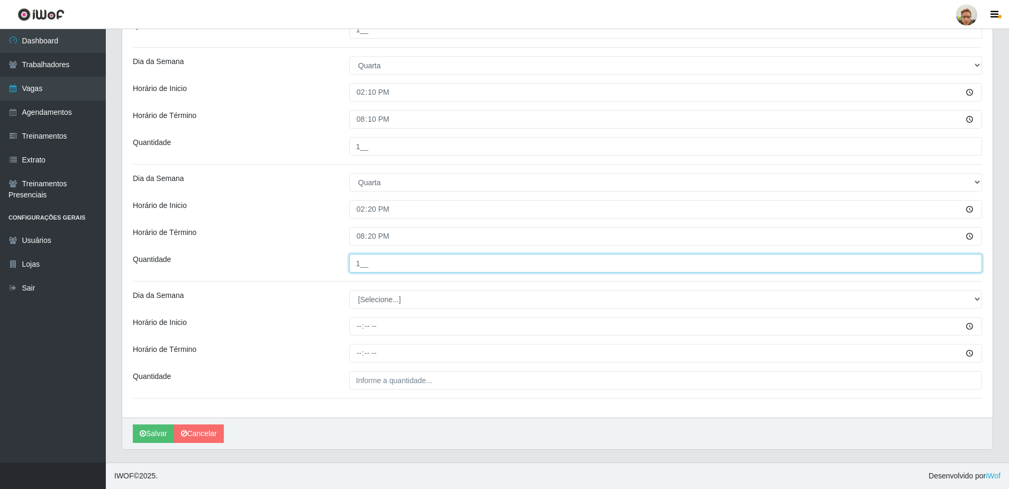
type input "1__"
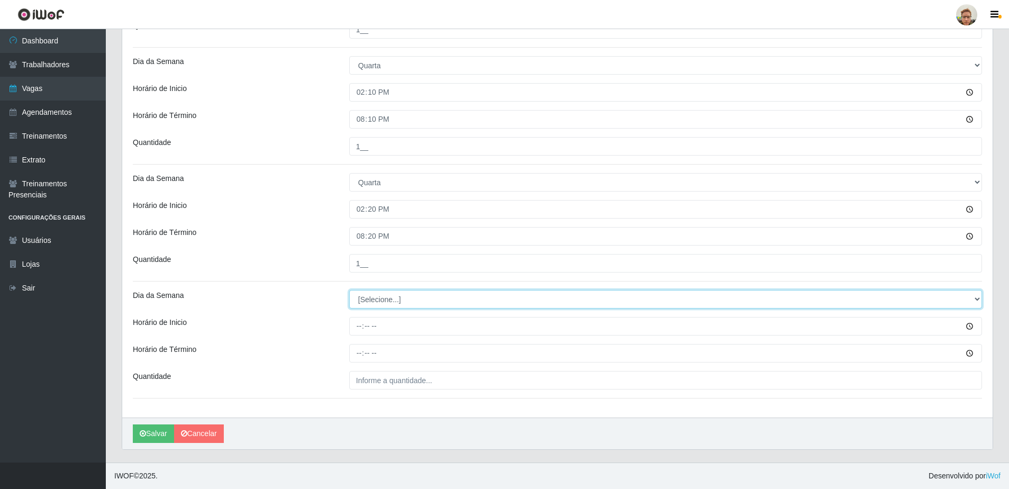
click at [363, 302] on select "[Selecione...] Segunda Terça Quarta Quinta Sexta Sábado Domingo" at bounding box center [665, 299] width 633 height 19
select select "4"
click at [349, 290] on select "[Selecione...] Segunda Terça Quarta Quinta Sexta Sábado Domingo" at bounding box center [665, 299] width 633 height 19
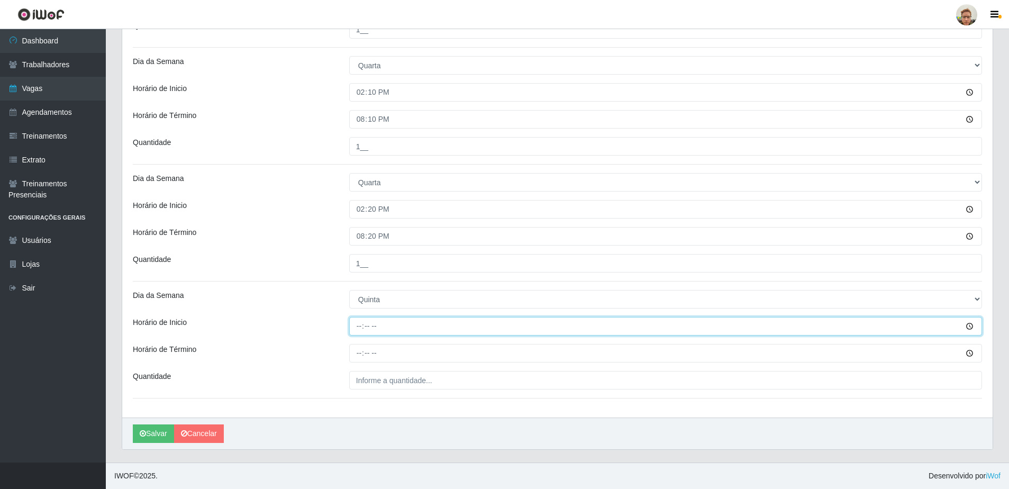
click at [358, 318] on input "Horário de Inicio" at bounding box center [665, 326] width 633 height 19
type input "12:00"
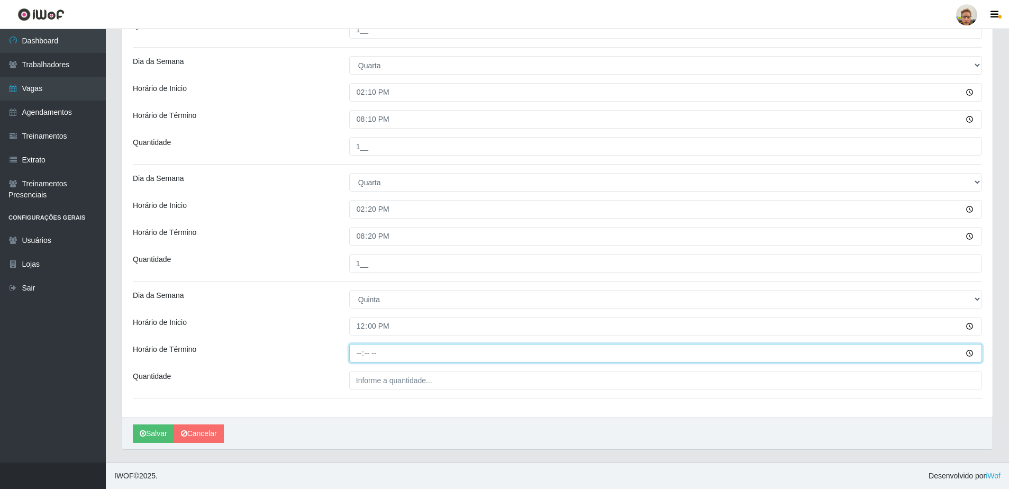
click at [363, 357] on input "Horário de Término" at bounding box center [665, 353] width 633 height 19
type input "18:00"
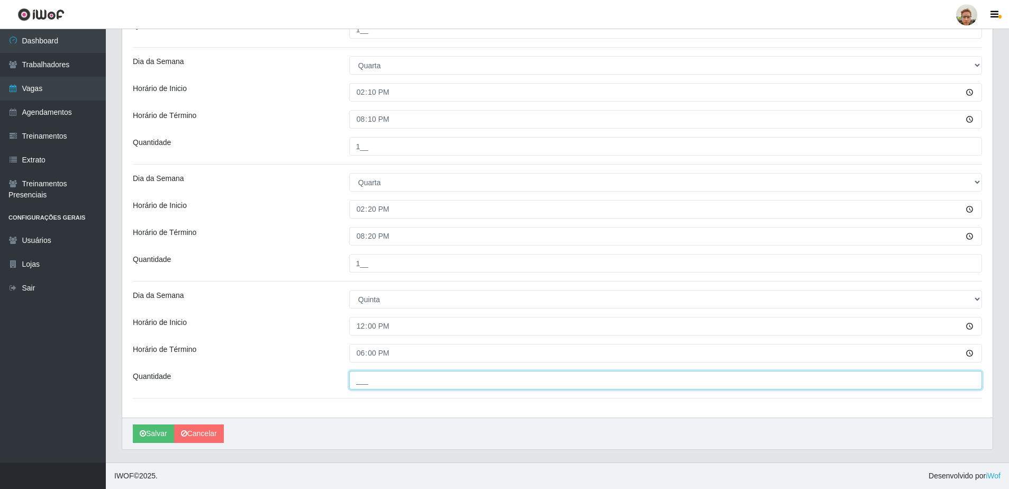
click at [378, 378] on input "___" at bounding box center [665, 380] width 633 height 19
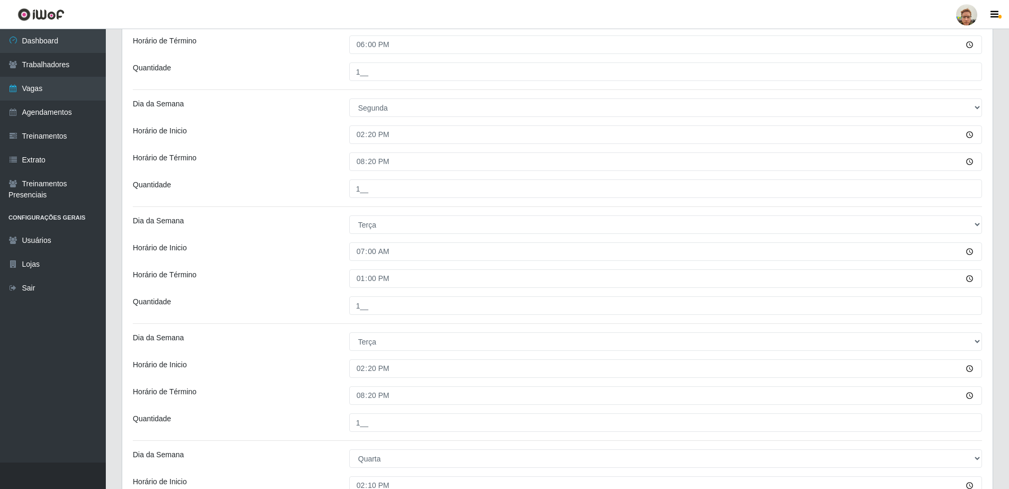
scroll to position [107, 0]
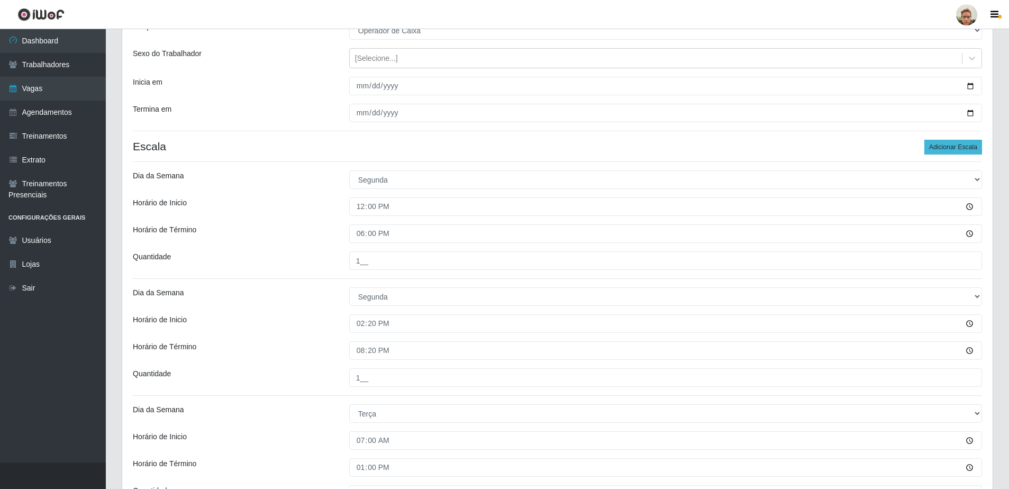
type input "1__"
click at [939, 149] on button "Adicionar Escala" at bounding box center [953, 147] width 58 height 15
click at [936, 149] on button "Adicionar Escala" at bounding box center [953, 147] width 58 height 15
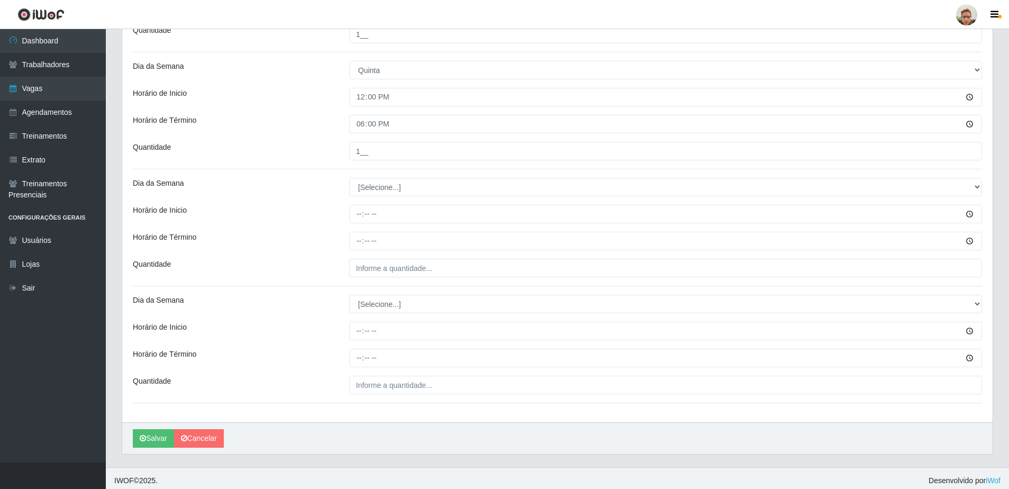
scroll to position [923, 0]
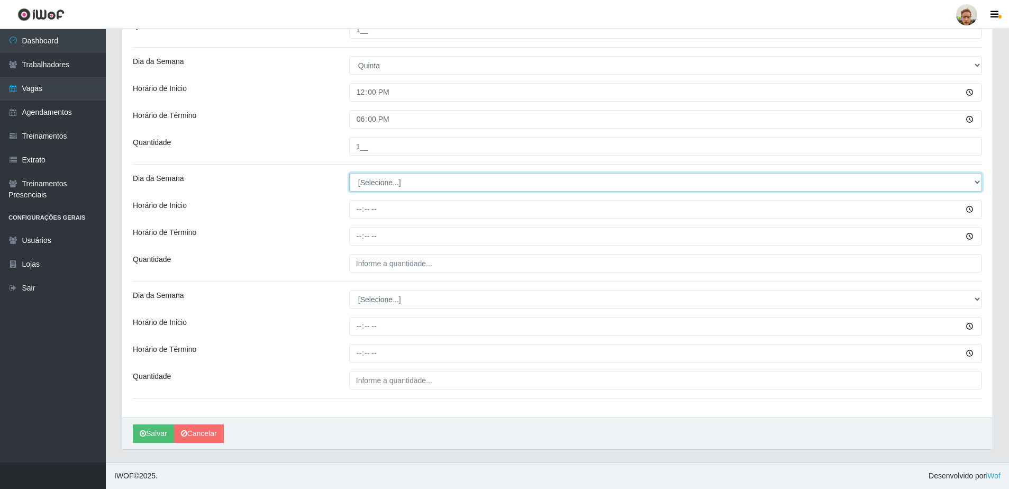
click at [375, 184] on select "[Selecione...] Segunda Terça Quarta Quinta Sexta Sábado Domingo" at bounding box center [665, 182] width 633 height 19
select select "5"
click at [349, 173] on select "[Selecione...] Segunda Terça Quarta Quinta Sexta Sábado Domingo" at bounding box center [665, 182] width 633 height 19
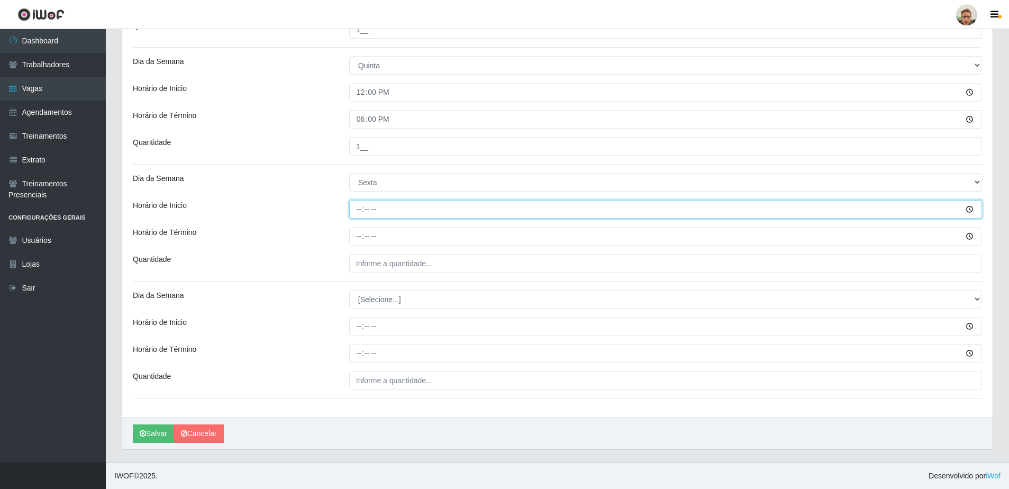
click at [355, 213] on input "Horário de Inicio" at bounding box center [665, 209] width 633 height 19
type input "14:20"
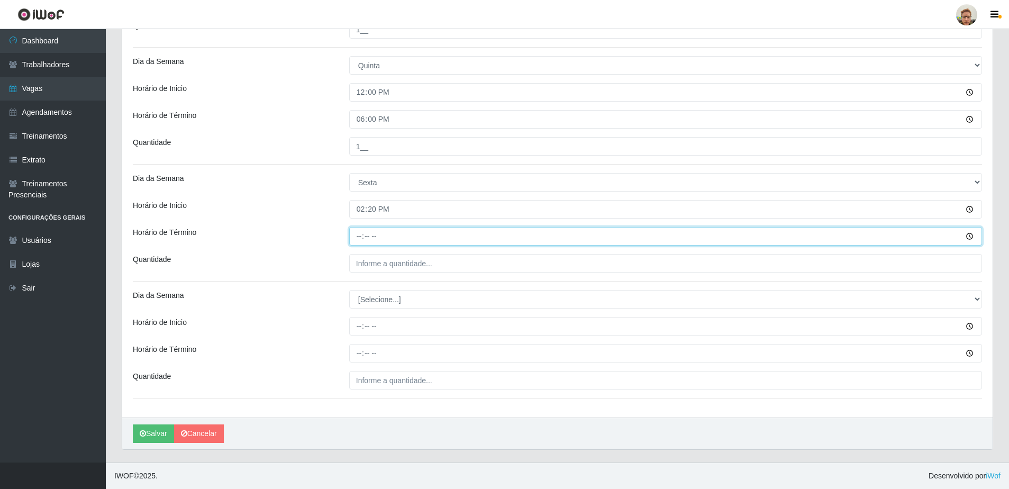
click at [363, 238] on input "Horário de Término" at bounding box center [665, 236] width 633 height 19
type input "20:20"
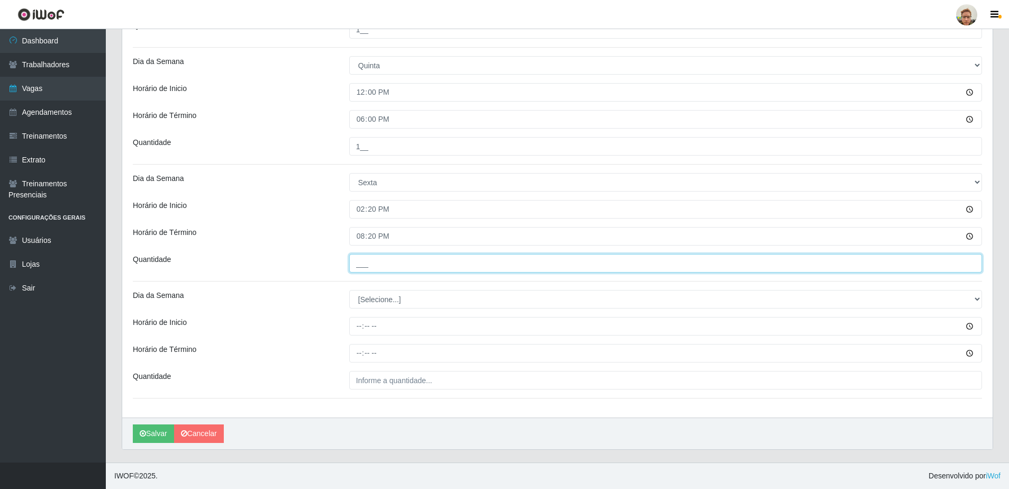
click at [376, 266] on input "___" at bounding box center [665, 263] width 633 height 19
type input "1__"
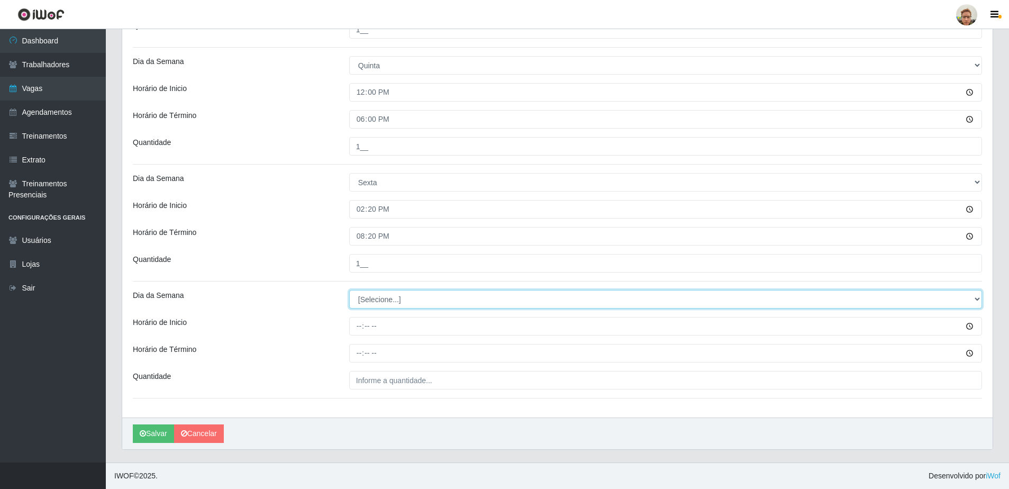
click at [376, 305] on select "[Selecione...] Segunda Terça Quarta Quinta Sexta Sábado Domingo" at bounding box center [665, 299] width 633 height 19
select select "6"
click at [349, 290] on select "[Selecione...] Segunda Terça Quarta Quinta Sexta Sábado Domingo" at bounding box center [665, 299] width 633 height 19
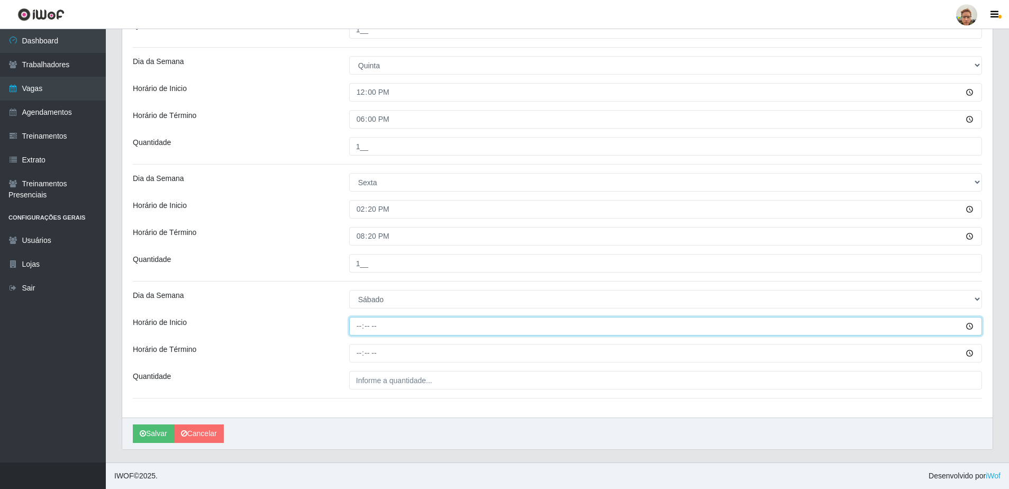
click at [363, 323] on input "Horário de Inicio" at bounding box center [665, 326] width 633 height 19
type input "14:20"
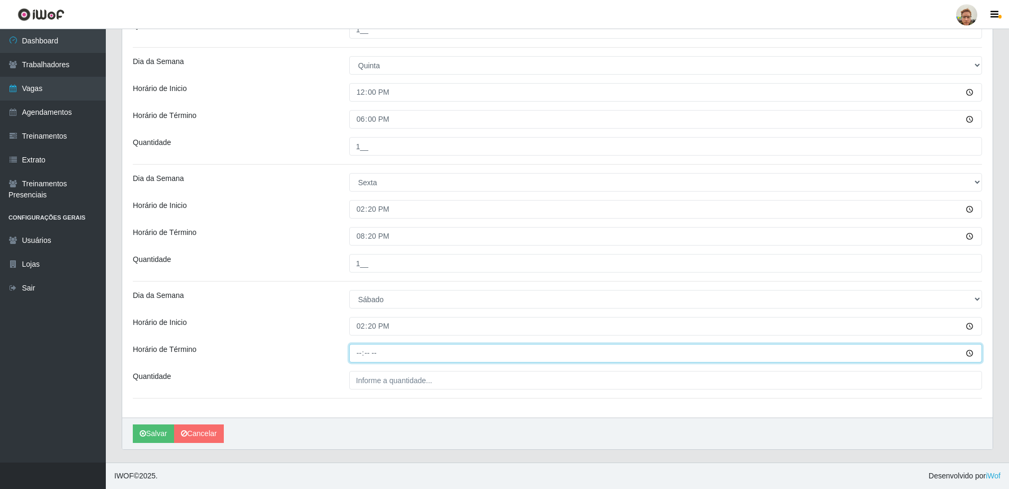
click at [360, 353] on input "Horário de Término" at bounding box center [665, 353] width 633 height 19
type input "20:20"
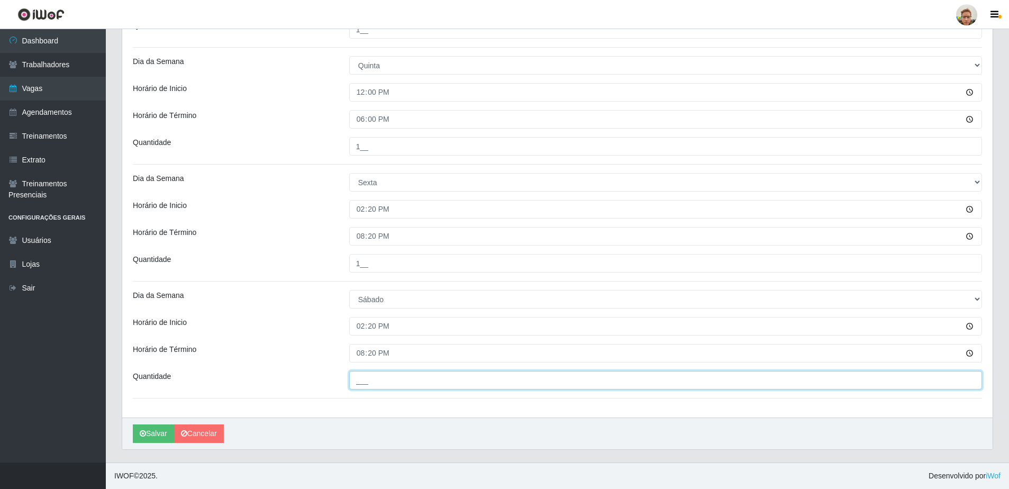
click at [364, 379] on input "___" at bounding box center [665, 380] width 633 height 19
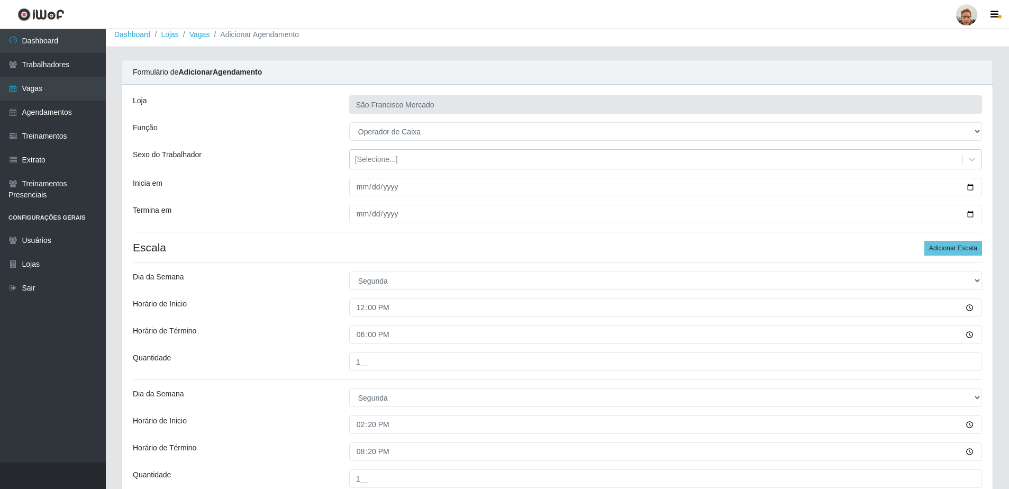
scroll to position [0, 0]
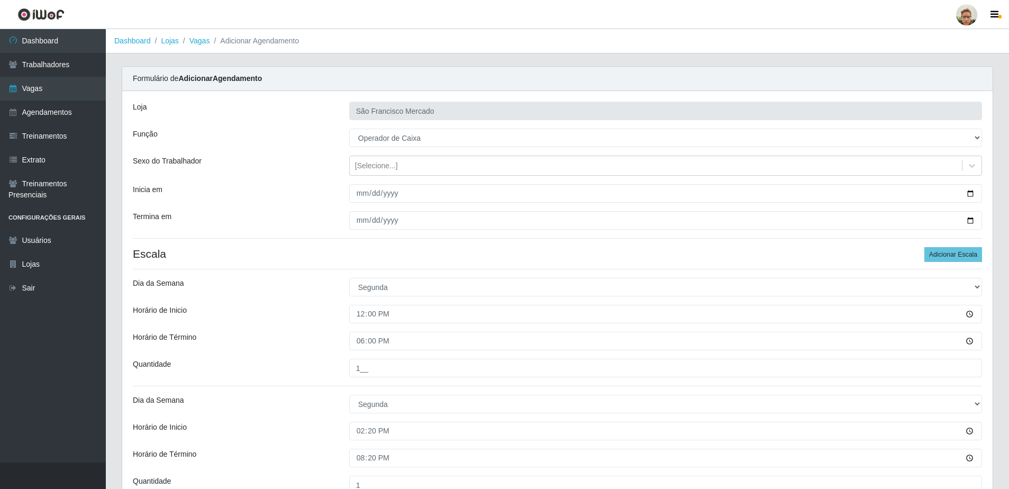
type input "1__"
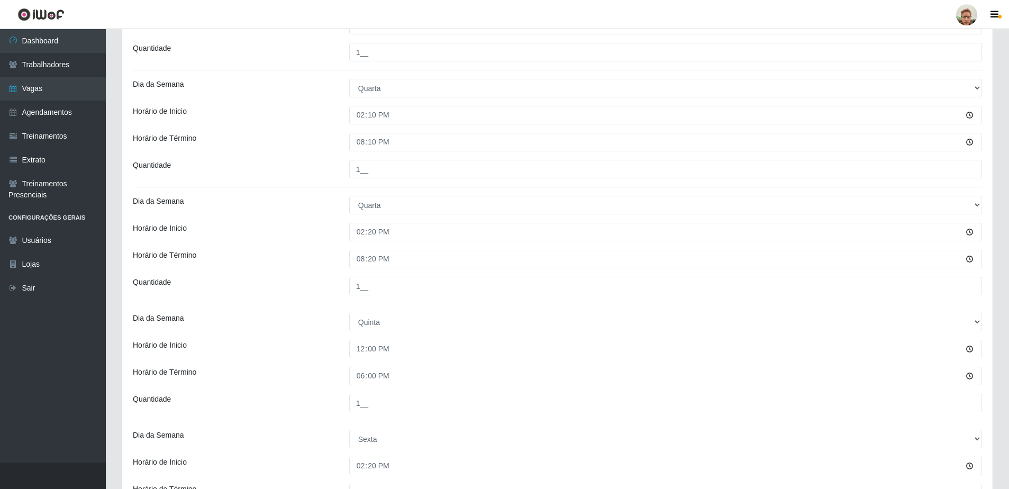
scroll to position [688, 0]
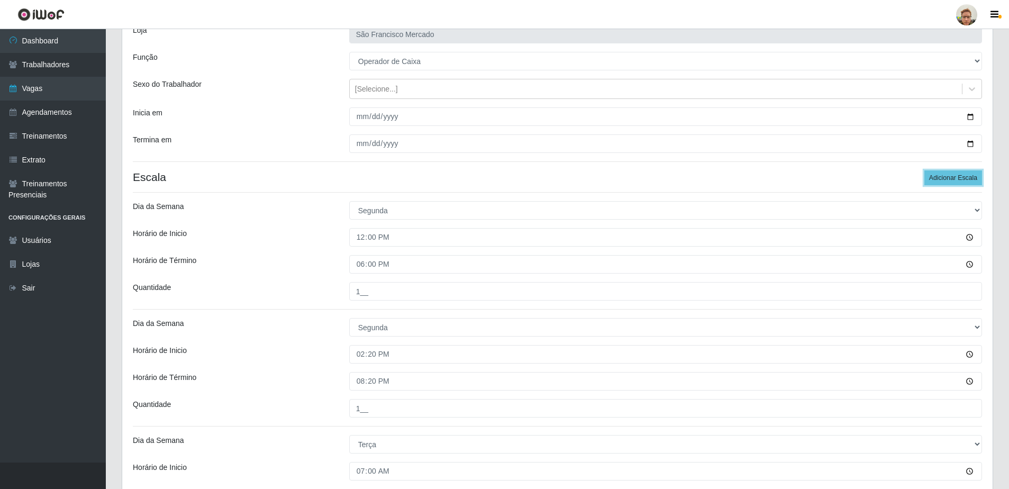
drag, startPoint x: 964, startPoint y: 175, endPoint x: 822, endPoint y: 216, distance: 148.0
click at [966, 175] on button "Adicionar Escala" at bounding box center [953, 177] width 58 height 15
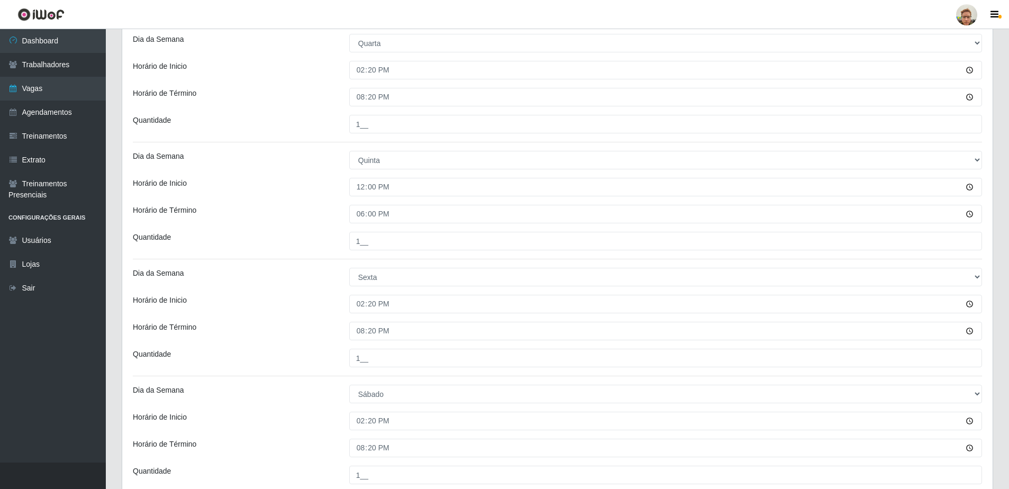
scroll to position [1040, 0]
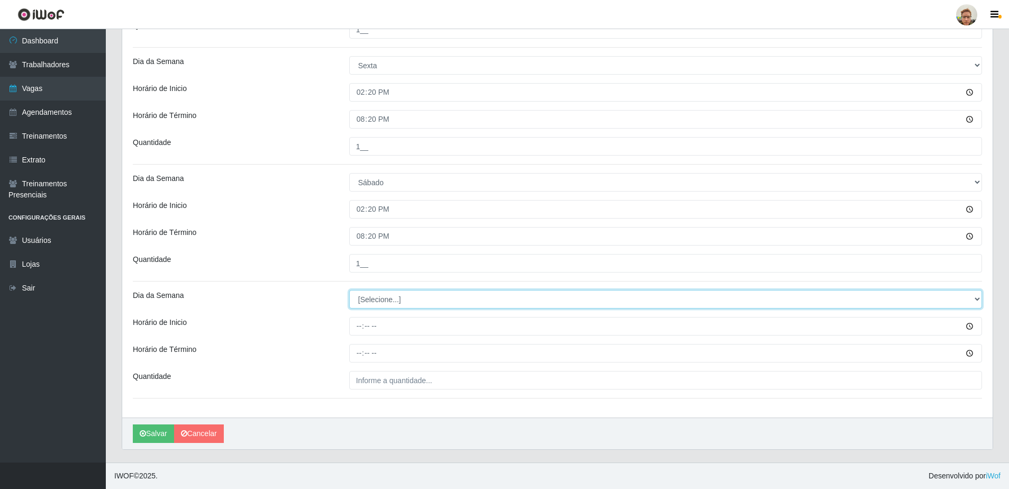
drag, startPoint x: 377, startPoint y: 303, endPoint x: 377, endPoint y: 296, distance: 7.4
click at [377, 299] on select "[Selecione...] Segunda Terça Quarta Quinta Sexta Sábado Domingo" at bounding box center [665, 299] width 633 height 19
select select "4"
click at [349, 290] on select "[Selecione...] Segunda Terça Quarta Quinta Sexta Sábado Domingo" at bounding box center [665, 299] width 633 height 19
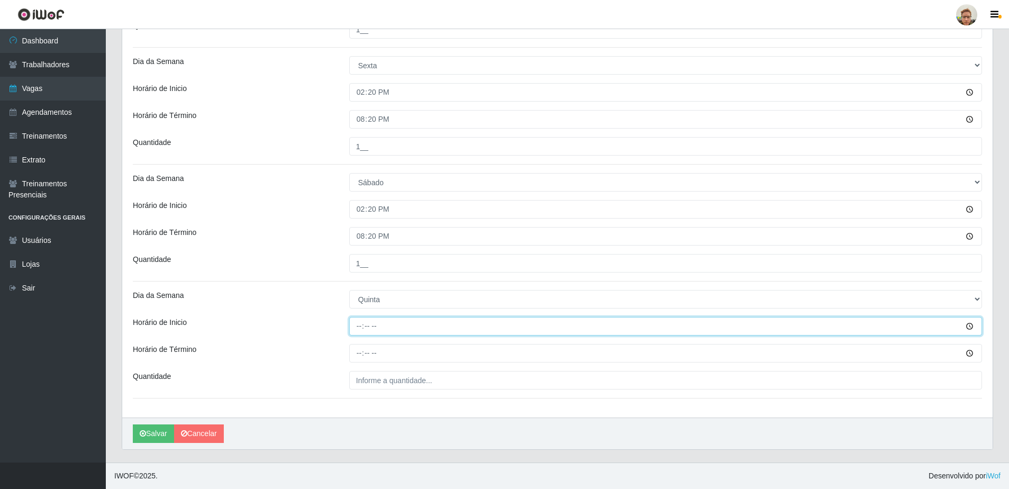
click at [363, 326] on input "Horário de Inicio" at bounding box center [665, 326] width 633 height 19
type input "14:20"
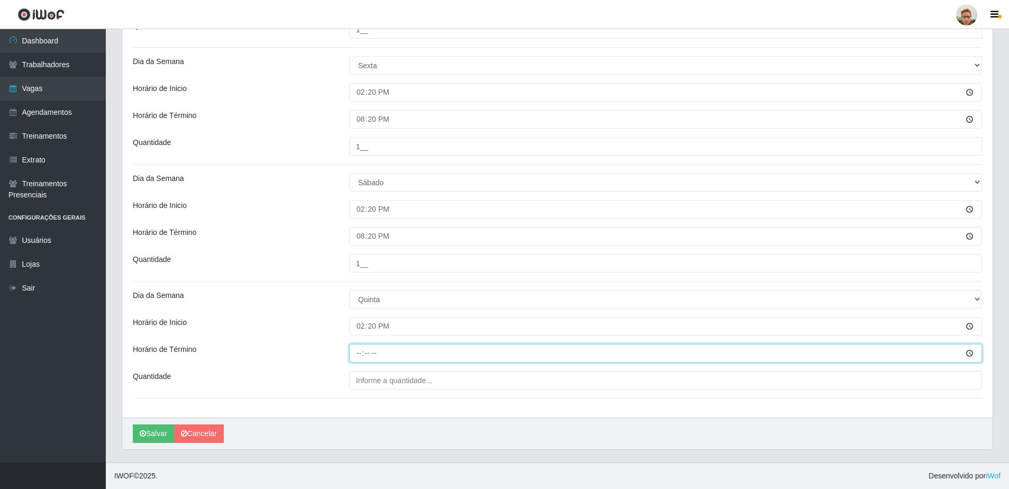
click at [363, 351] on input "Horário de Término" at bounding box center [665, 353] width 633 height 19
click at [360, 357] on input "18:00" at bounding box center [665, 353] width 633 height 19
type input "20:20"
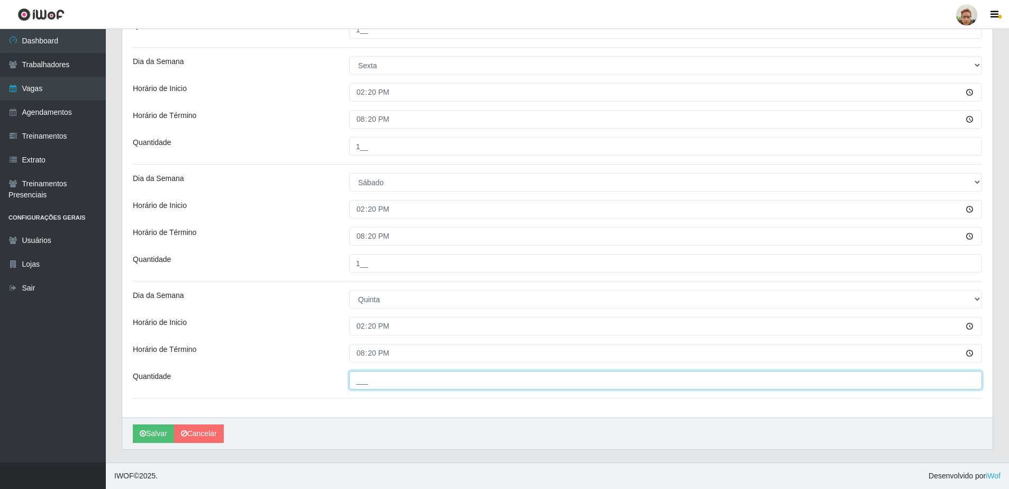
click at [373, 380] on input "___" at bounding box center [665, 380] width 633 height 19
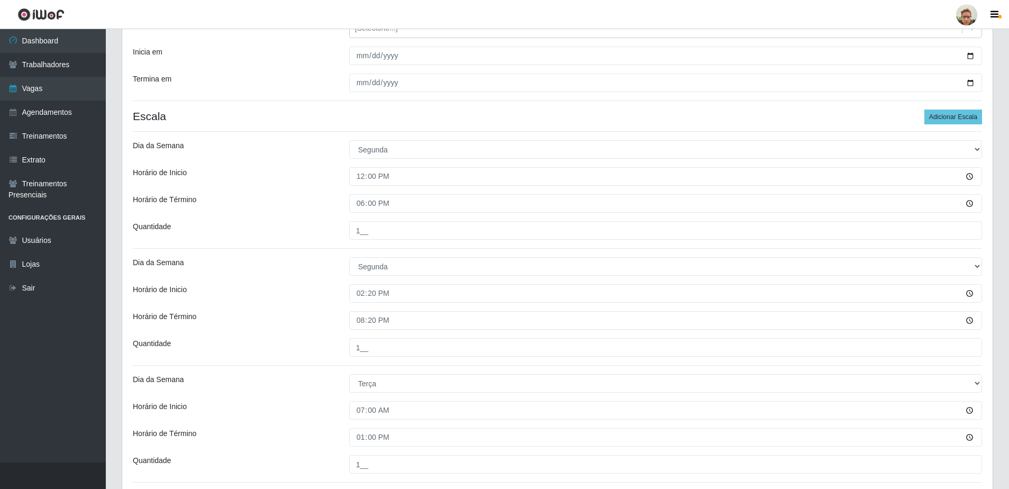
scroll to position [0, 0]
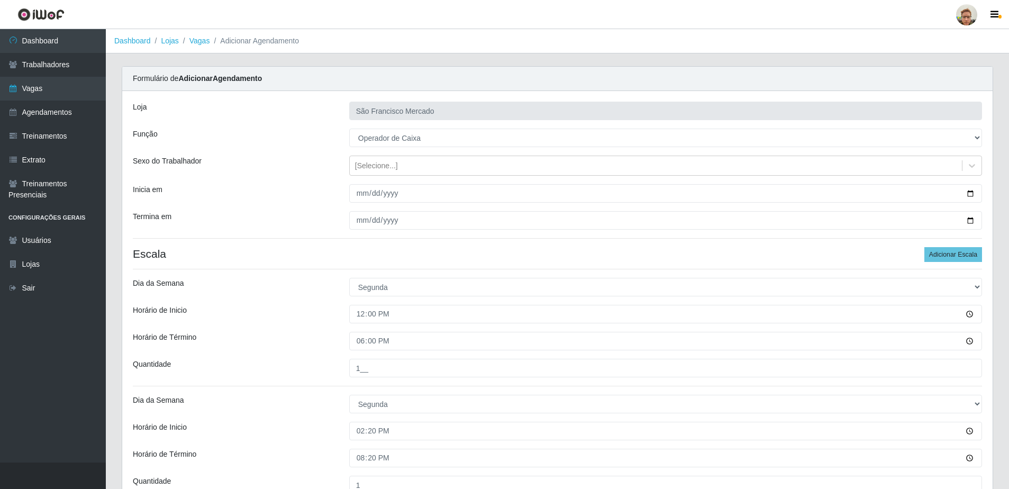
type input "1__"
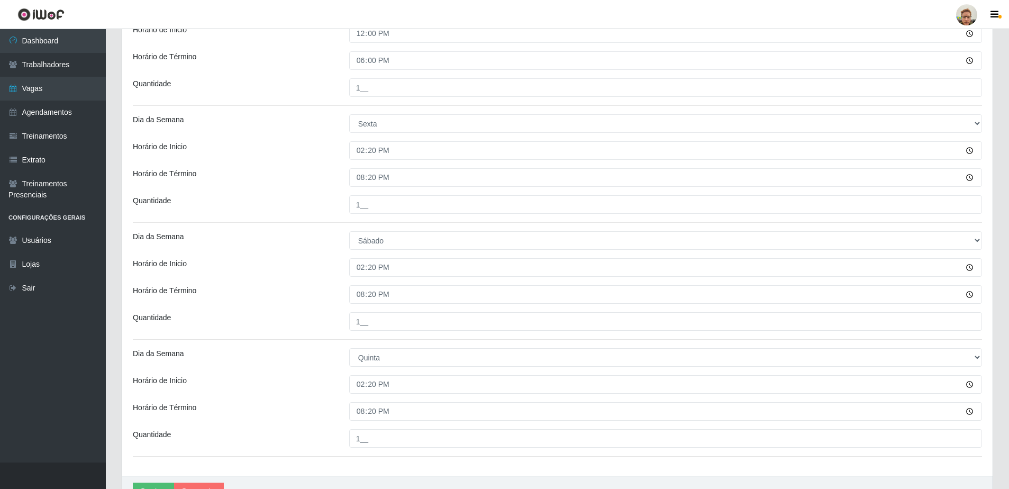
scroll to position [1040, 0]
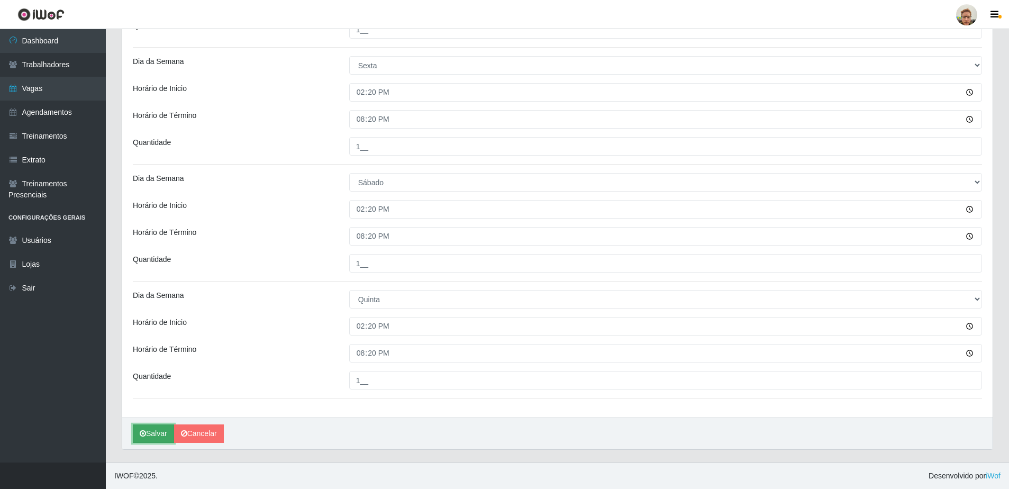
click at [141, 436] on icon "submit" at bounding box center [143, 433] width 6 height 7
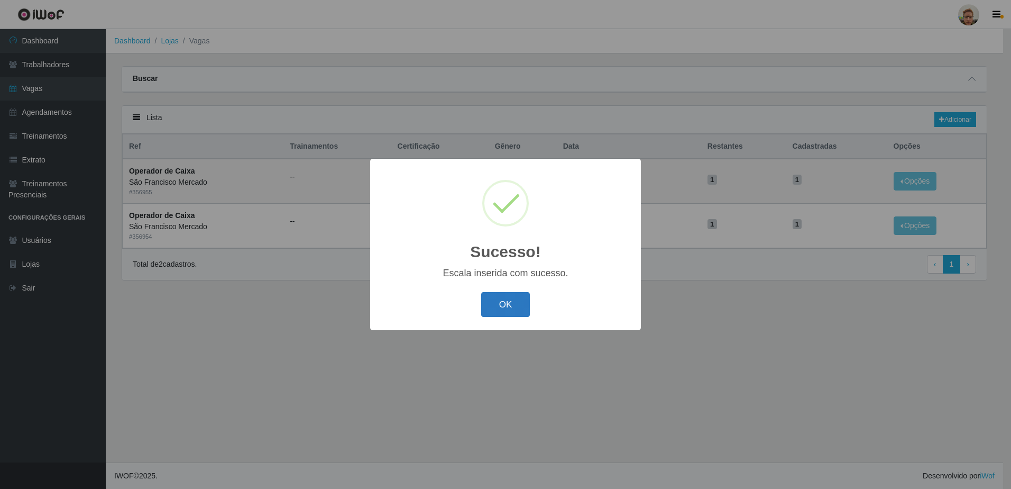
click at [506, 297] on button "OK" at bounding box center [505, 304] width 49 height 25
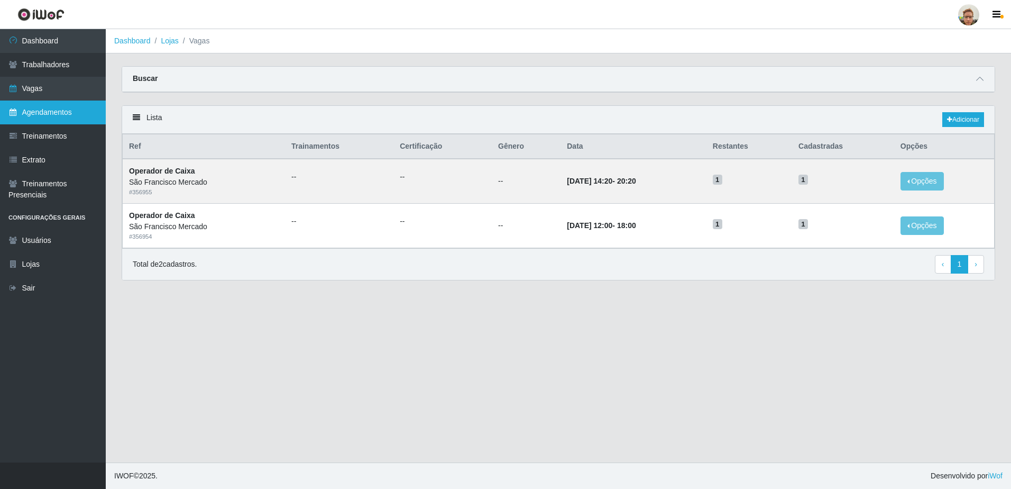
click at [34, 122] on link "Agendamentos" at bounding box center [53, 113] width 106 height 24
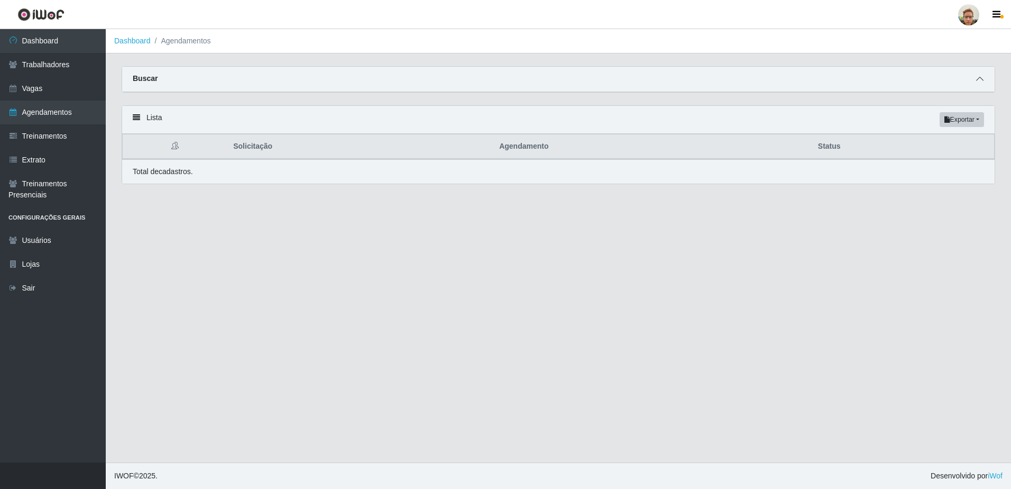
click at [982, 77] on icon at bounding box center [979, 78] width 7 height 7
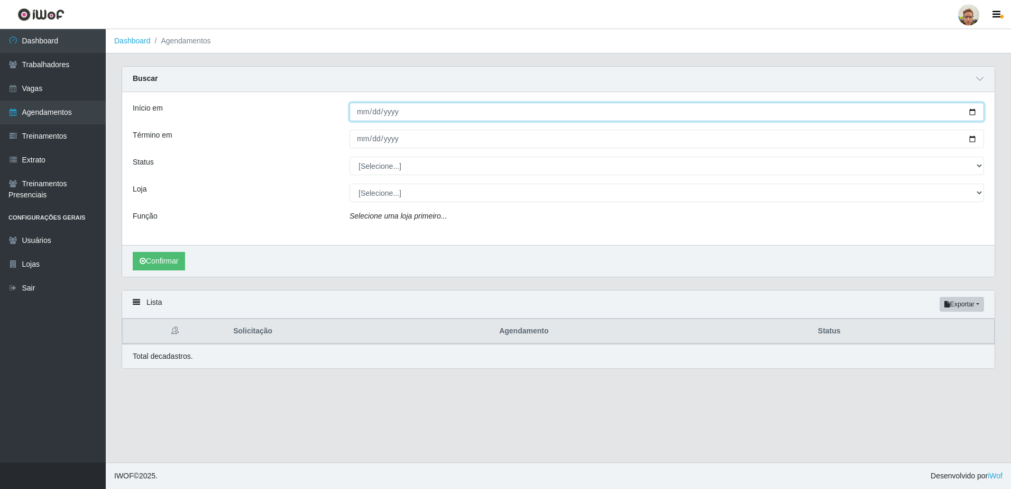
click at [972, 108] on input "Início em" at bounding box center [667, 112] width 635 height 19
type input "2025-10-12"
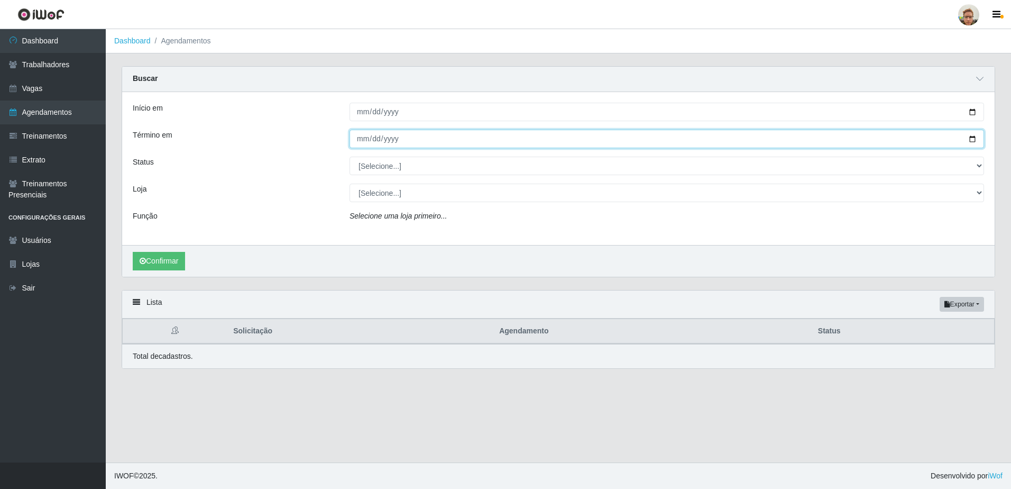
click at [968, 140] on input "Término em" at bounding box center [667, 139] width 635 height 19
type input "2025-10-18"
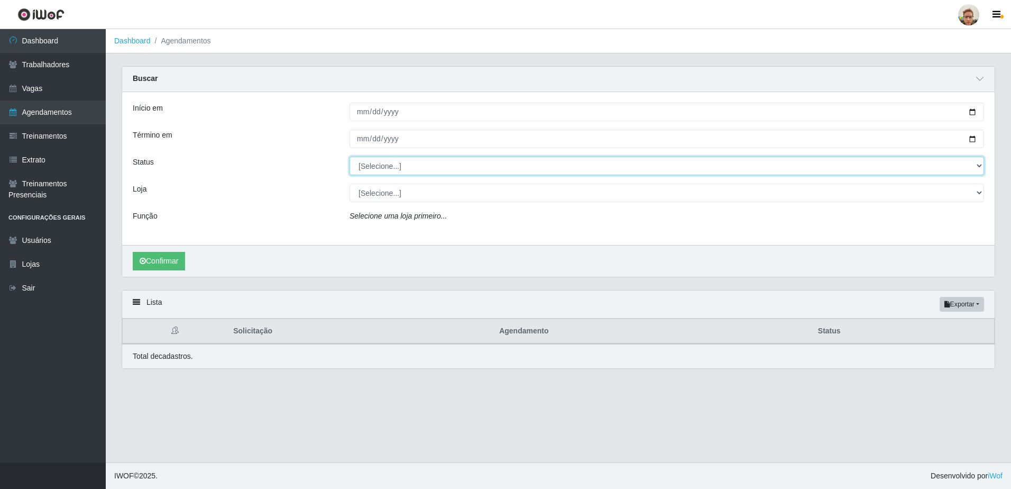
click at [405, 171] on select "[Selecione...] AGENDADO AGUARDANDO LIBERAR EM ANDAMENTO EM REVISÃO FINALIZADO C…" at bounding box center [667, 166] width 635 height 19
select select "AGENDADO"
click at [350, 157] on select "[Selecione...] AGENDADO AGUARDANDO LIBERAR EM ANDAMENTO EM REVISÃO FINALIZADO C…" at bounding box center [667, 166] width 635 height 19
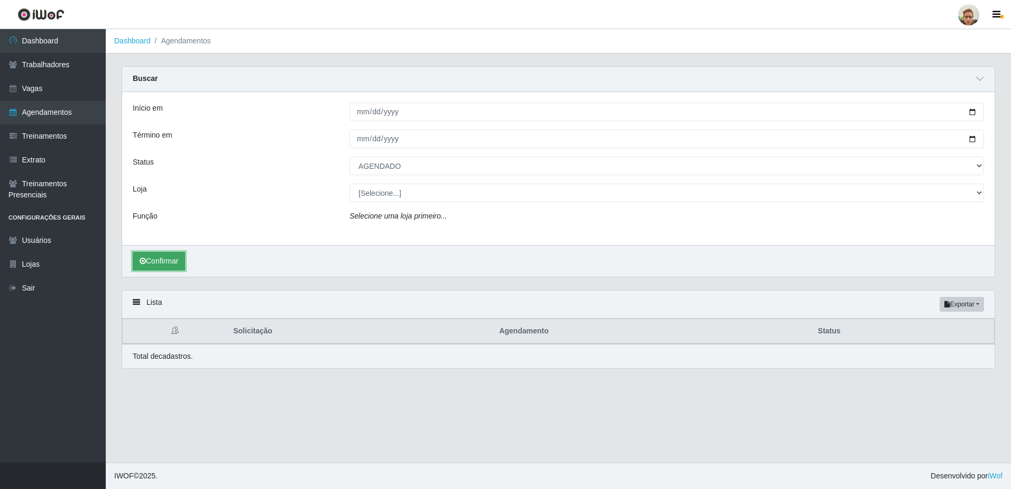
click at [177, 261] on button "Confirmar" at bounding box center [159, 261] width 52 height 19
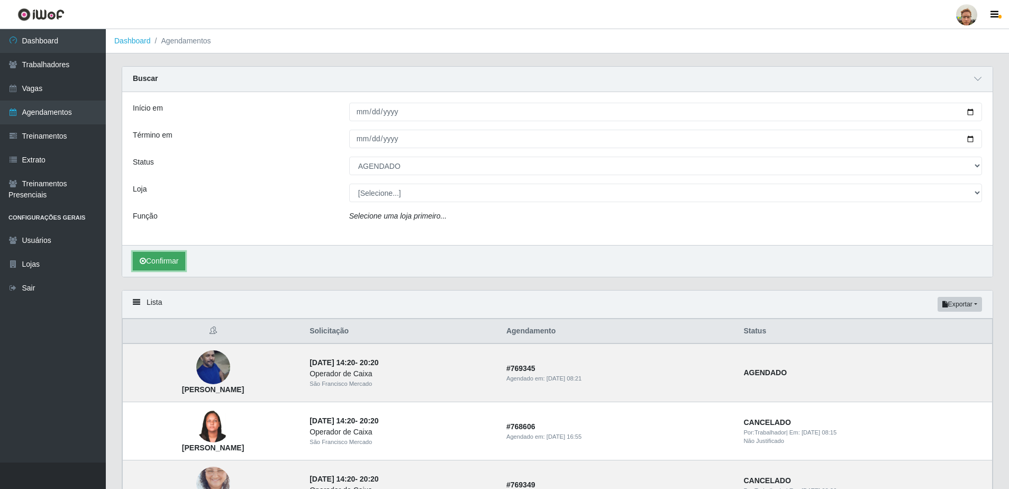
click at [159, 268] on button "Confirmar" at bounding box center [159, 261] width 52 height 19
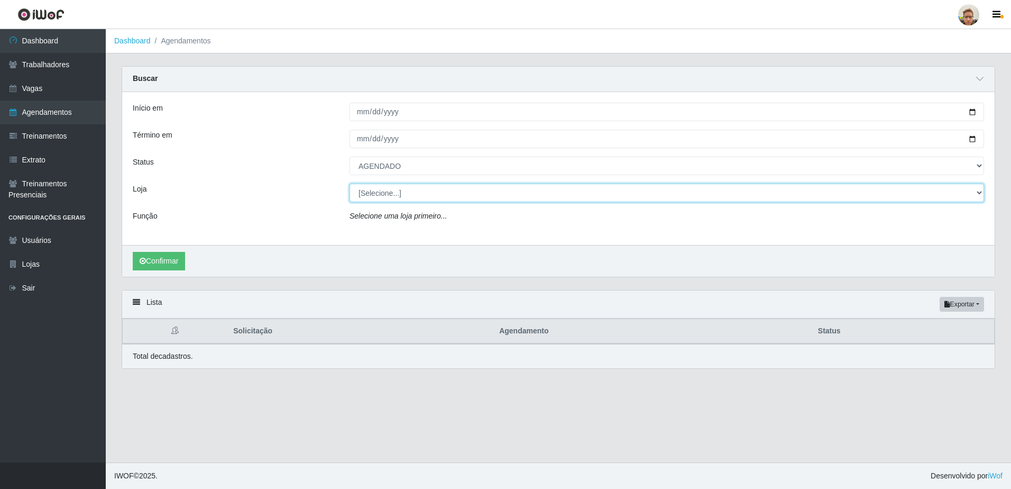
click at [386, 189] on select "[Selecione...] São Francisco Mercado" at bounding box center [667, 193] width 635 height 19
select select "168"
click at [350, 184] on select "[Selecione...] São Francisco Mercado" at bounding box center [667, 193] width 635 height 19
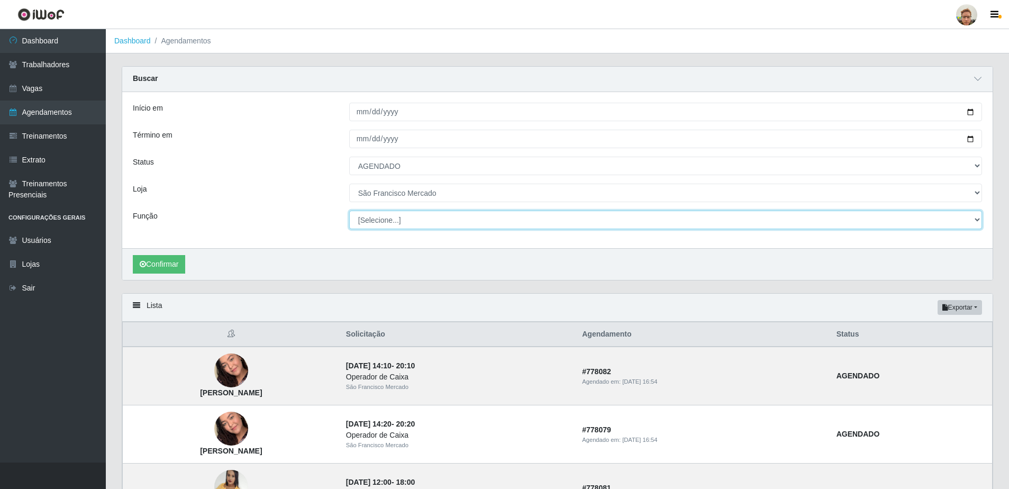
drag, startPoint x: 386, startPoint y: 225, endPoint x: 379, endPoint y: 228, distance: 7.6
click at [386, 225] on select "[Selecione...] Balconista de Açougue Balconista de Açougue + Balconista de Açou…" at bounding box center [665, 220] width 633 height 19
select select "22"
click at [349, 211] on select "[Selecione...] Balconista de Açougue Balconista de Açougue + Balconista de Açou…" at bounding box center [665, 220] width 633 height 19
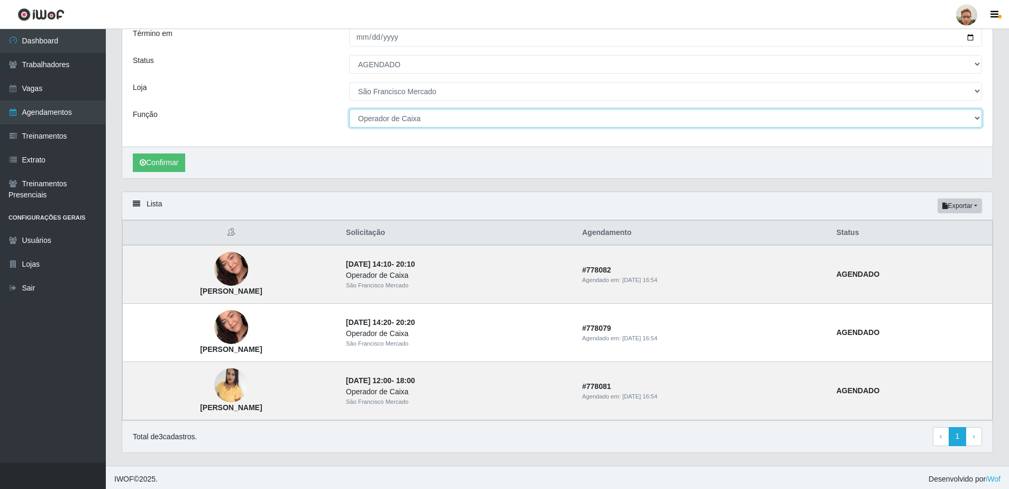
scroll to position [105, 0]
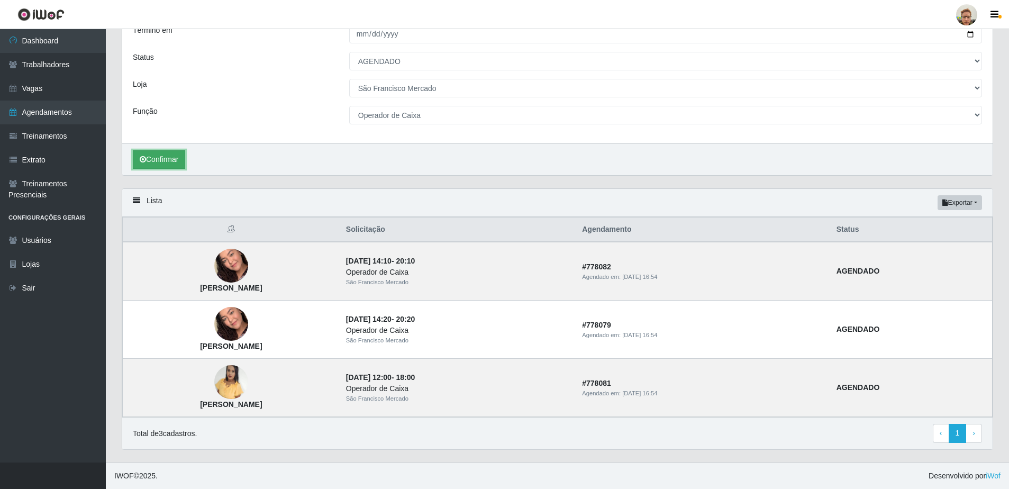
click at [148, 161] on button "Confirmar" at bounding box center [159, 159] width 52 height 19
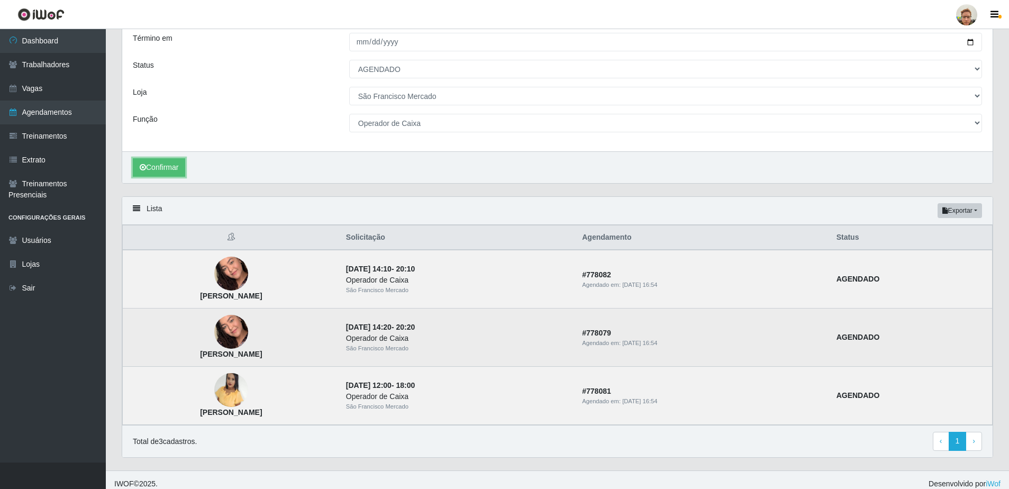
scroll to position [105, 0]
